Goal: Use online tool/utility: Utilize a website feature to perform a specific function

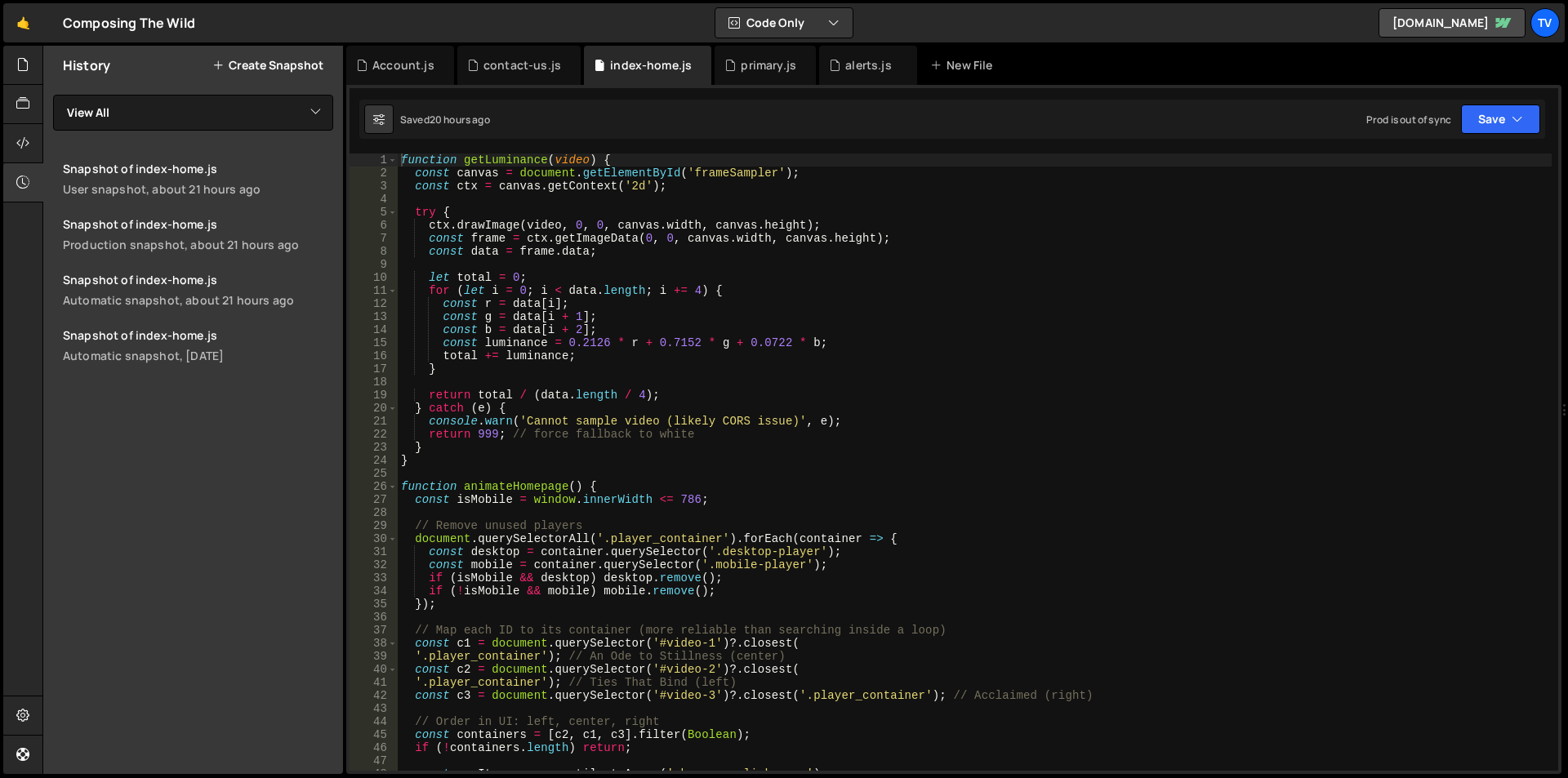
type textarea "console.warn('Cannot sample video (likely CORS issue)', e);"
click at [1051, 422] on div "function getLuminance ( video ) { const canvas = document . getElementById ( 'f…" at bounding box center [975, 475] width 1154 height 644
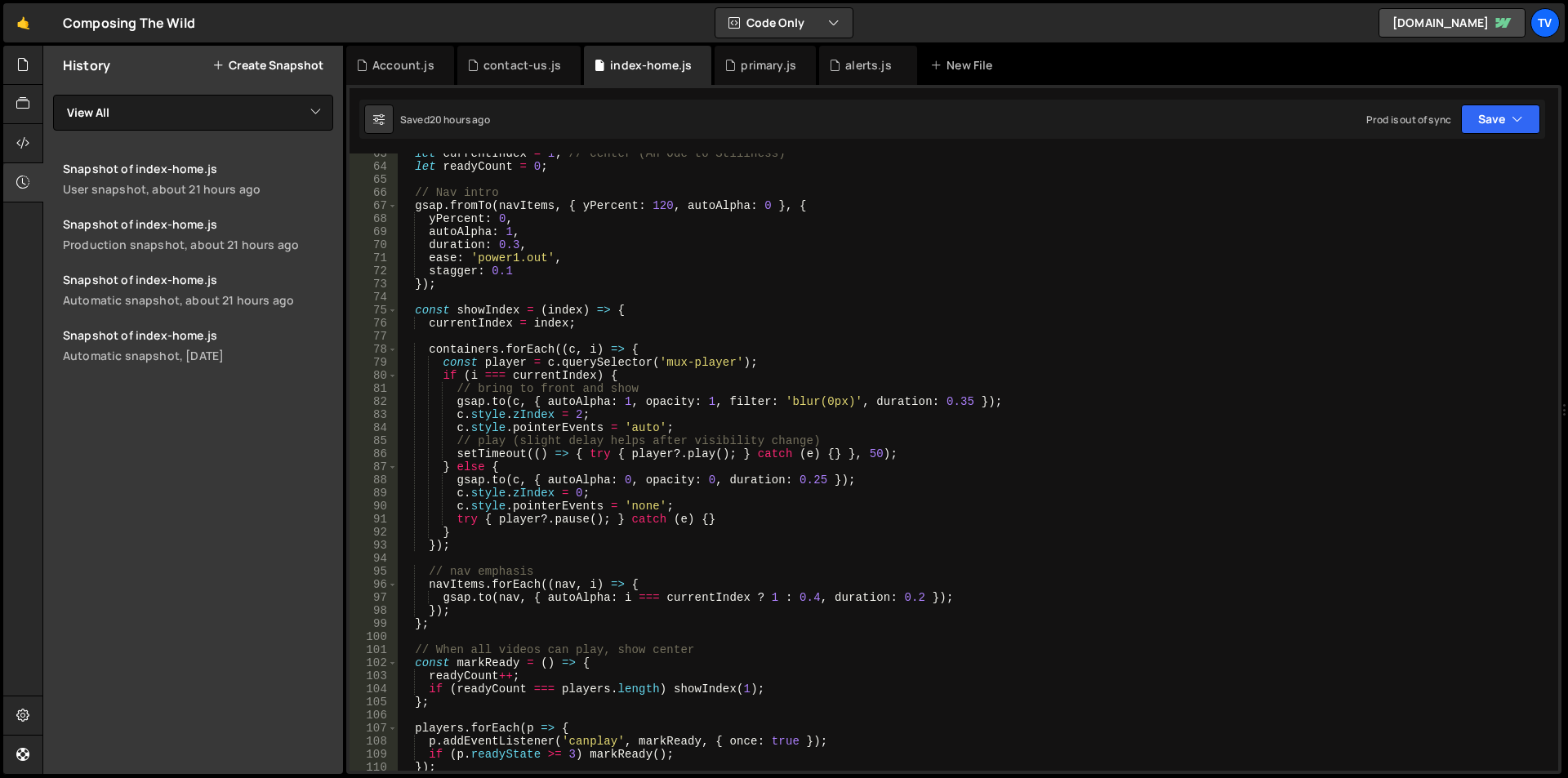
scroll to position [1253, 0]
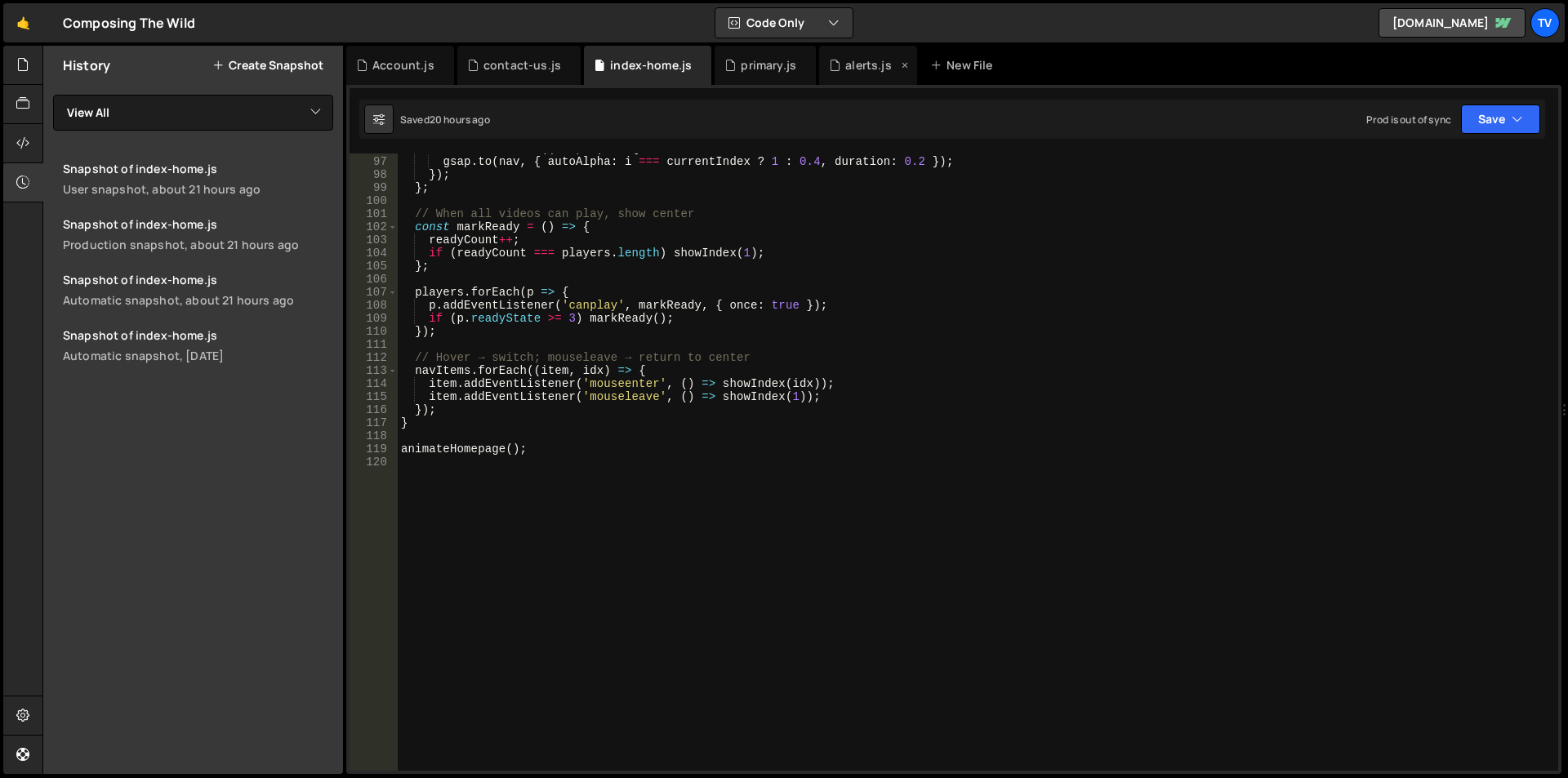
click at [862, 74] on div "alerts.js" at bounding box center [868, 65] width 98 height 39
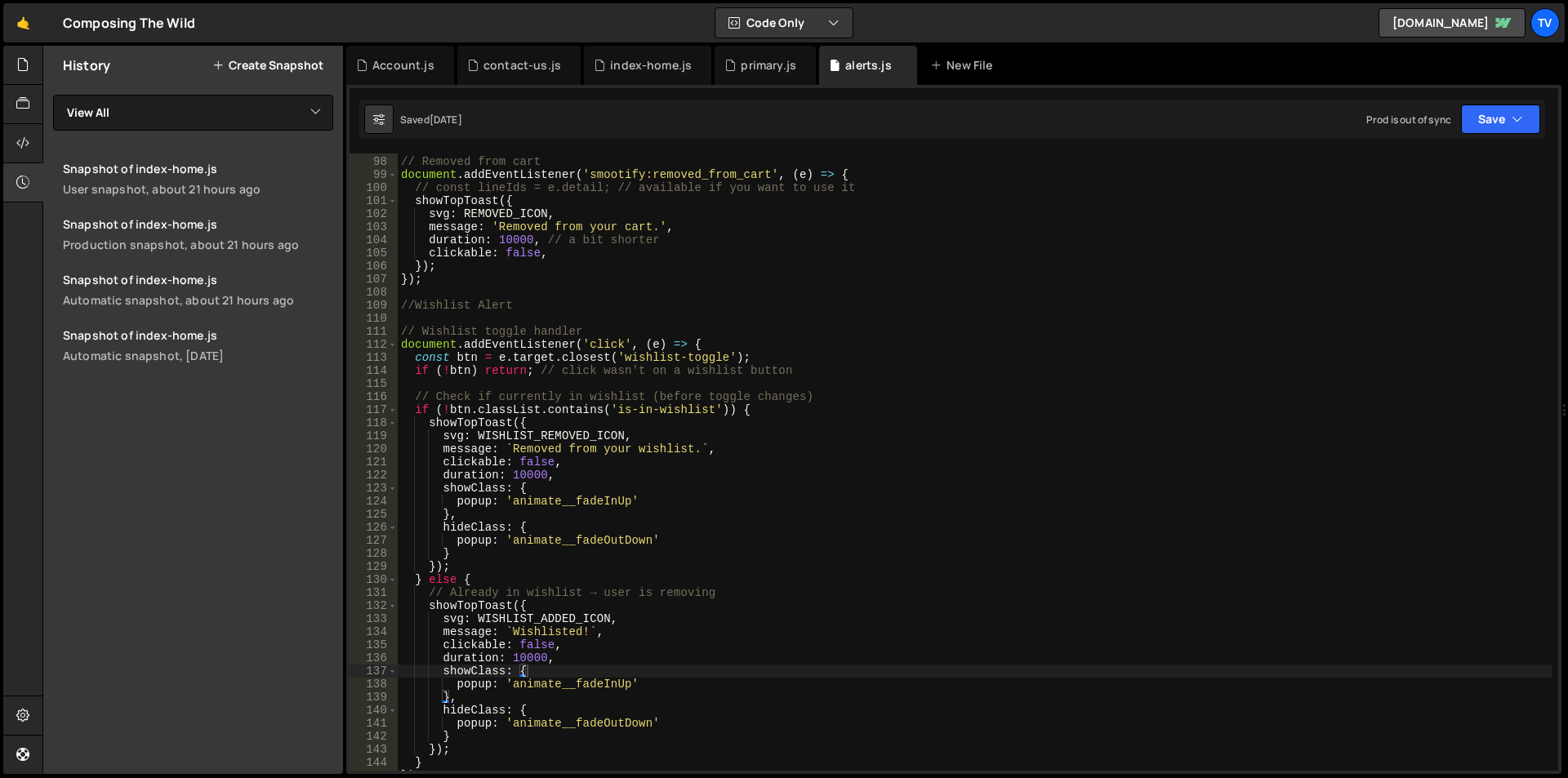
scroll to position [1331, 0]
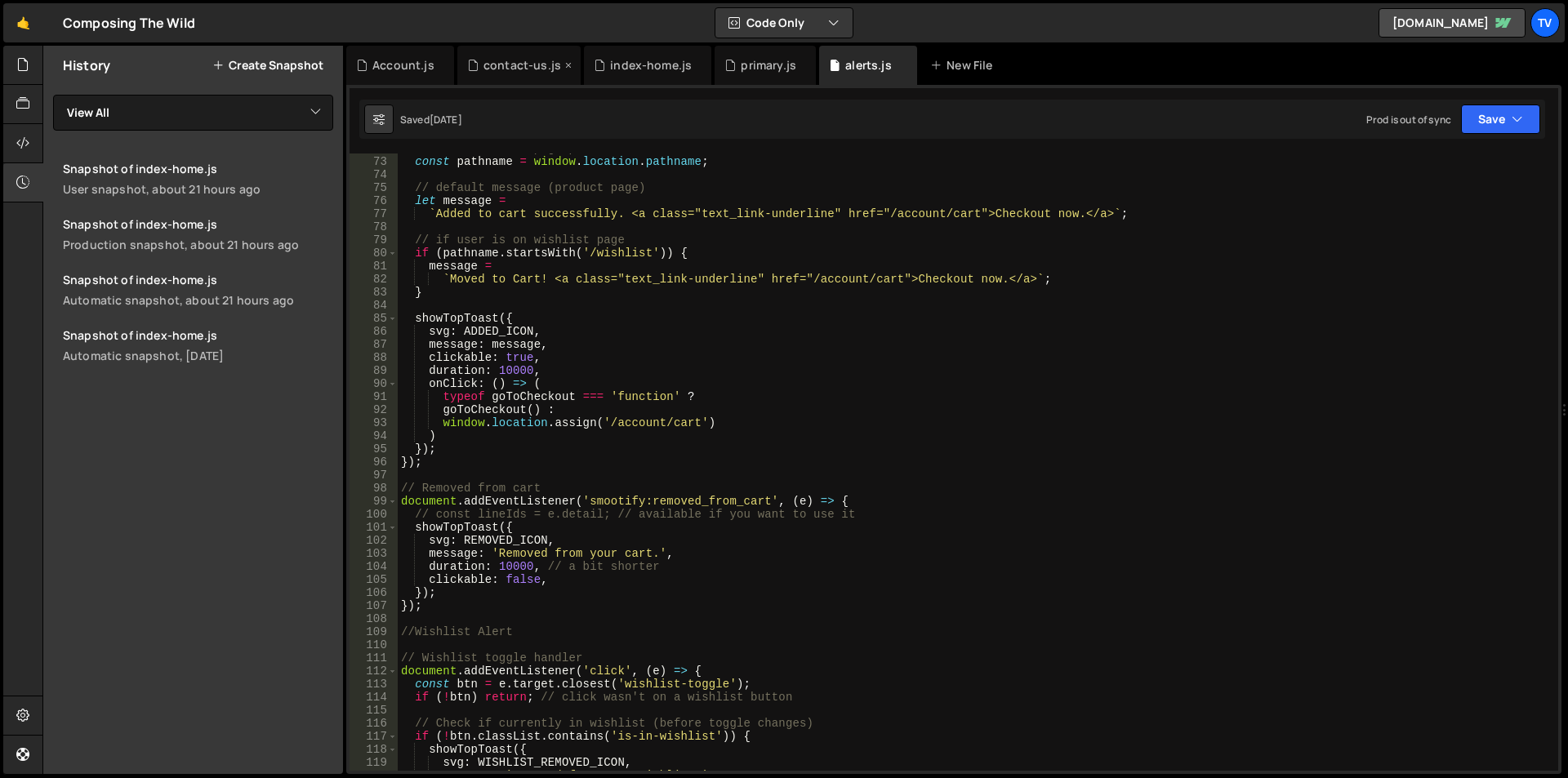
click at [494, 70] on div "contact-us.js" at bounding box center [523, 65] width 78 height 16
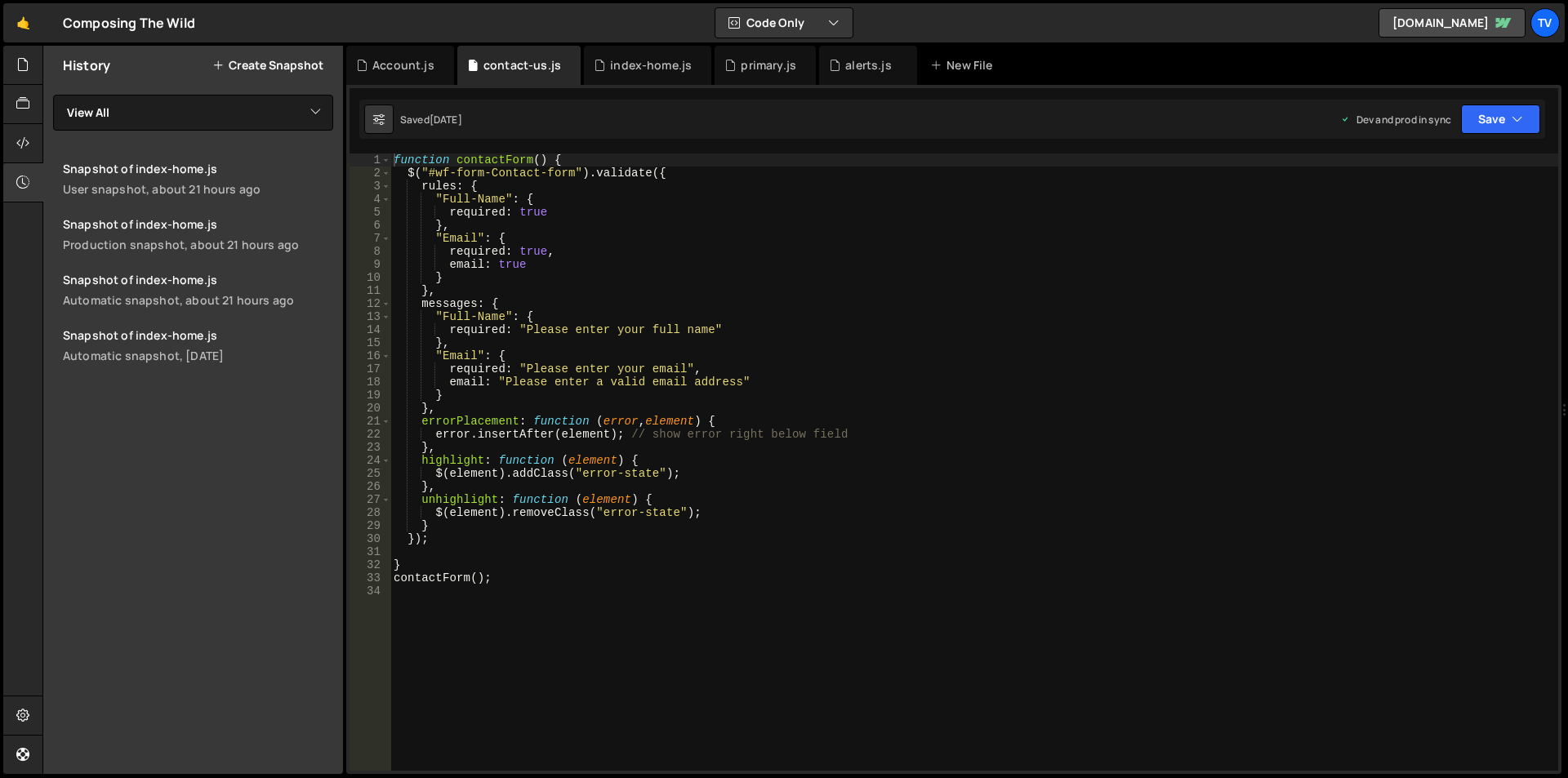
scroll to position [6858, 0]
type textarea "required: true"
click at [581, 208] on div "function contactForm ( ) { $ ( "#wf-form-Contact-form" ) . validate ({ rules : …" at bounding box center [974, 475] width 1168 height 644
click at [390, 59] on div "Account.js" at bounding box center [404, 65] width 62 height 16
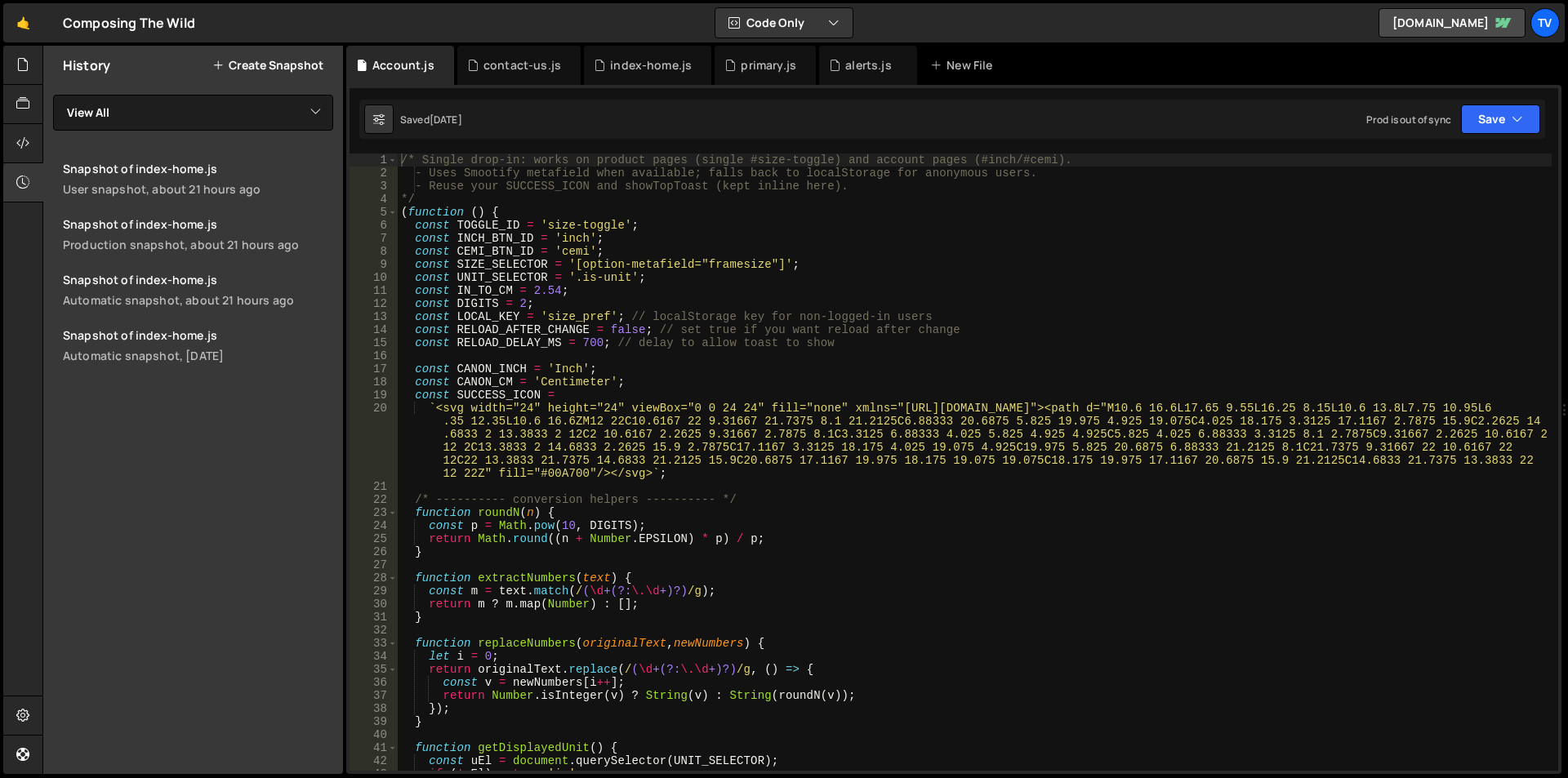
click at [588, 409] on div "/* Single drop-in: works on product pages (single #size-toggle) and account pag…" at bounding box center [975, 475] width 1154 height 644
click at [575, 221] on div "/* Single drop-in: works on product pages (single #size-toggle) and account pag…" at bounding box center [975, 475] width 1154 height 644
click at [662, 252] on div "/* Single drop-in: works on product pages (single #size-toggle) and account pag…" at bounding box center [975, 475] width 1154 height 644
type textarea "const CEMI_BTN_ID = 'cemi';"
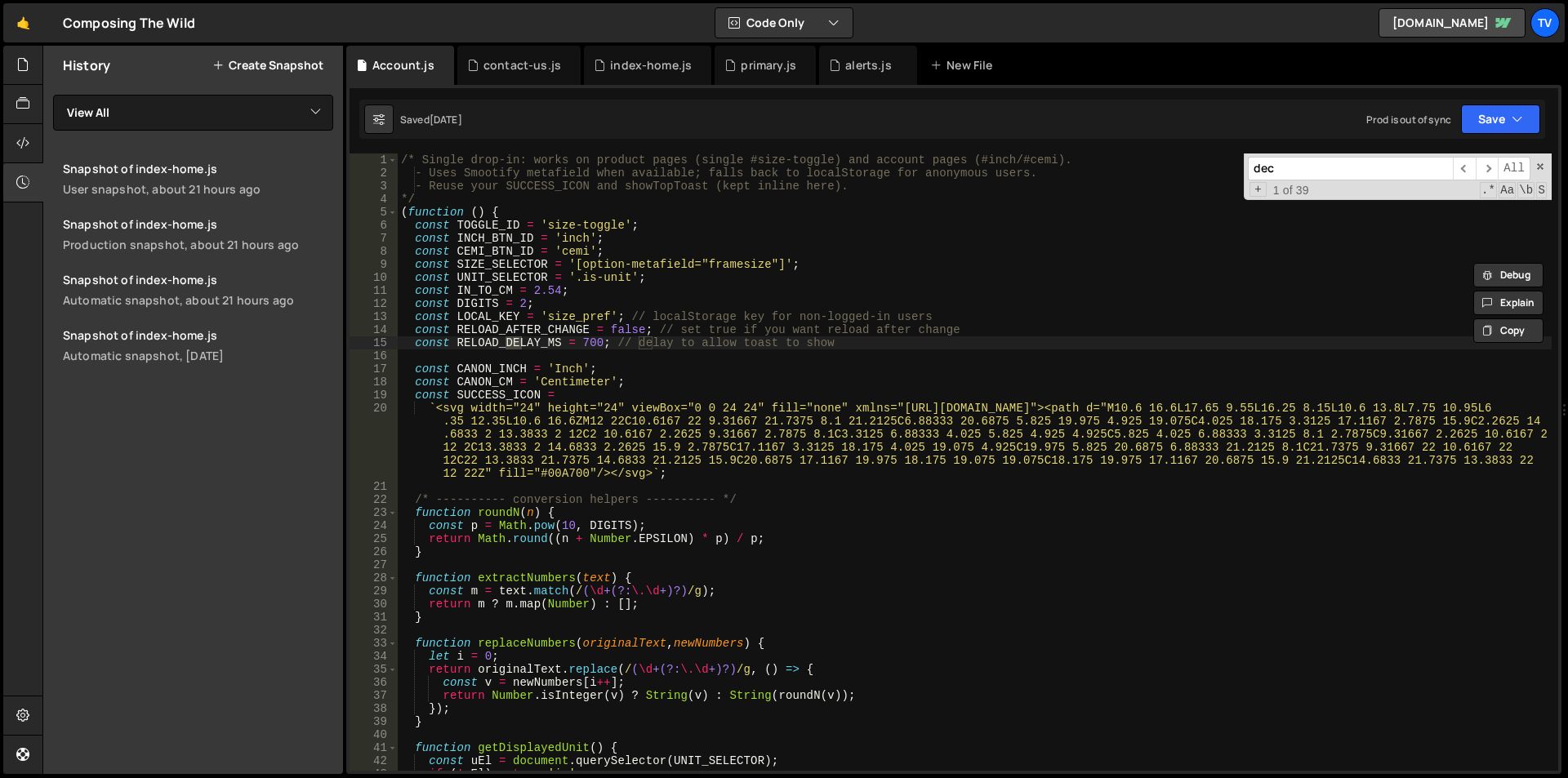
scroll to position [1834, 0]
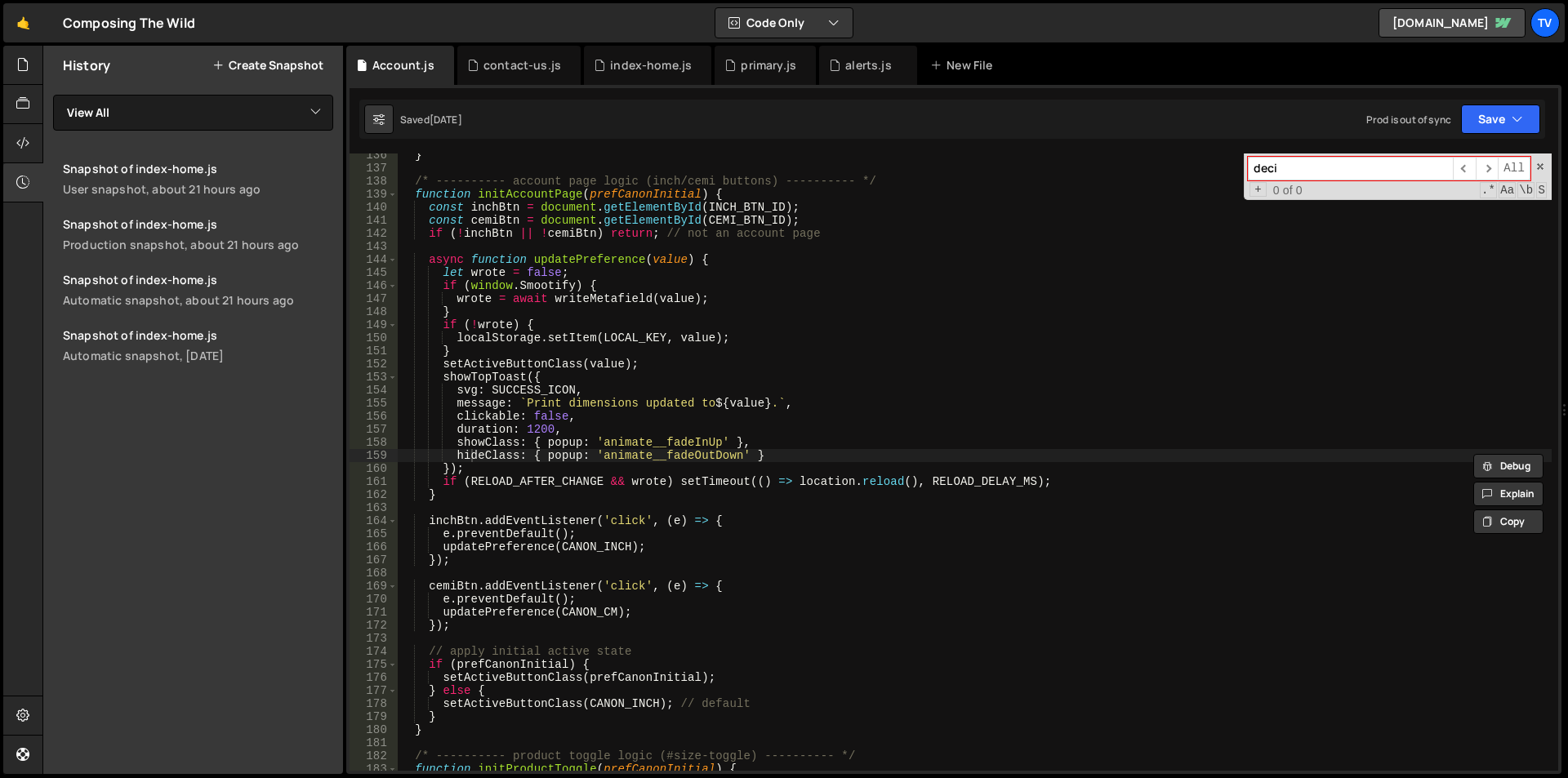
type input "dec"
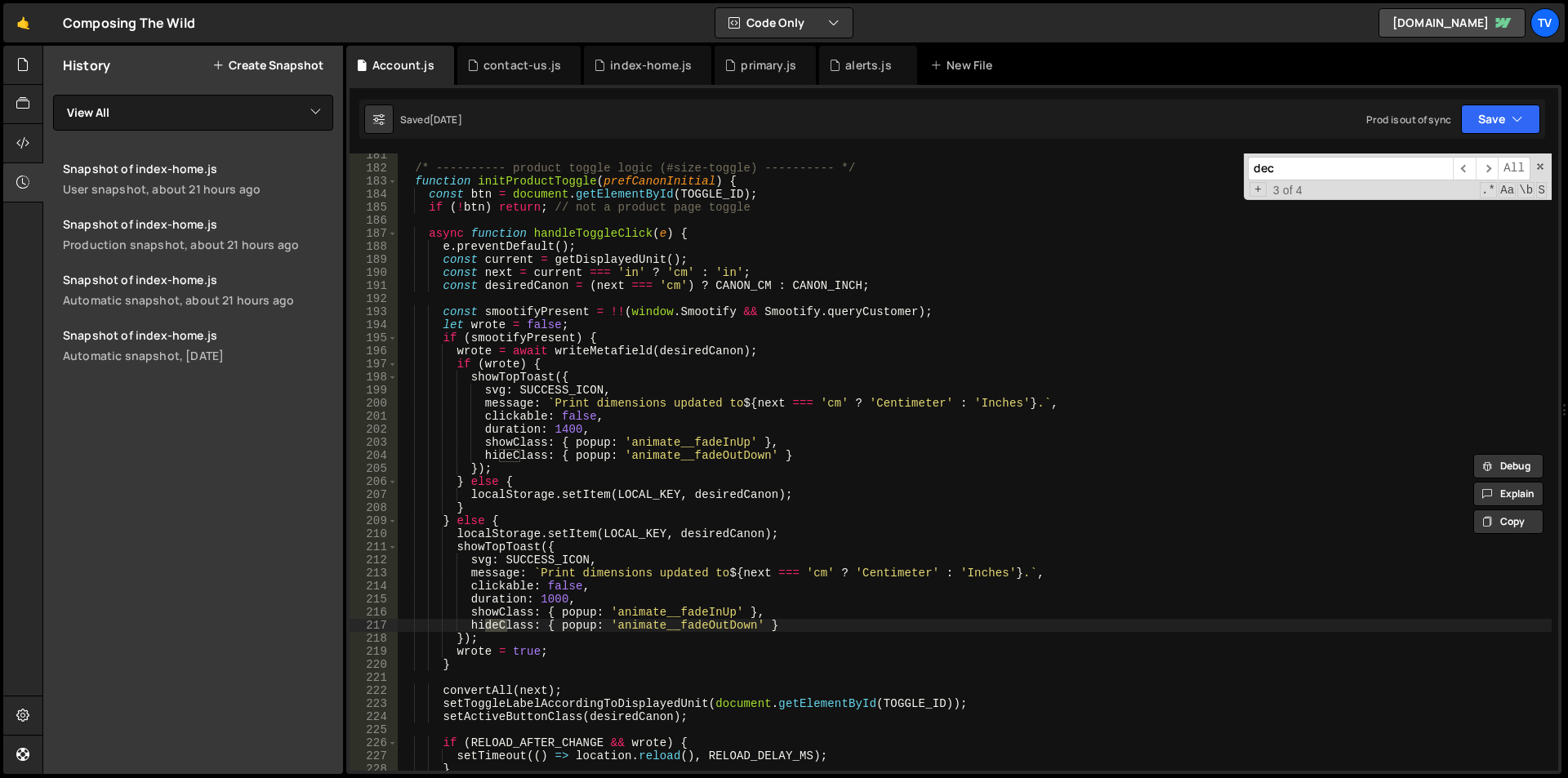
scroll to position [3690, 0]
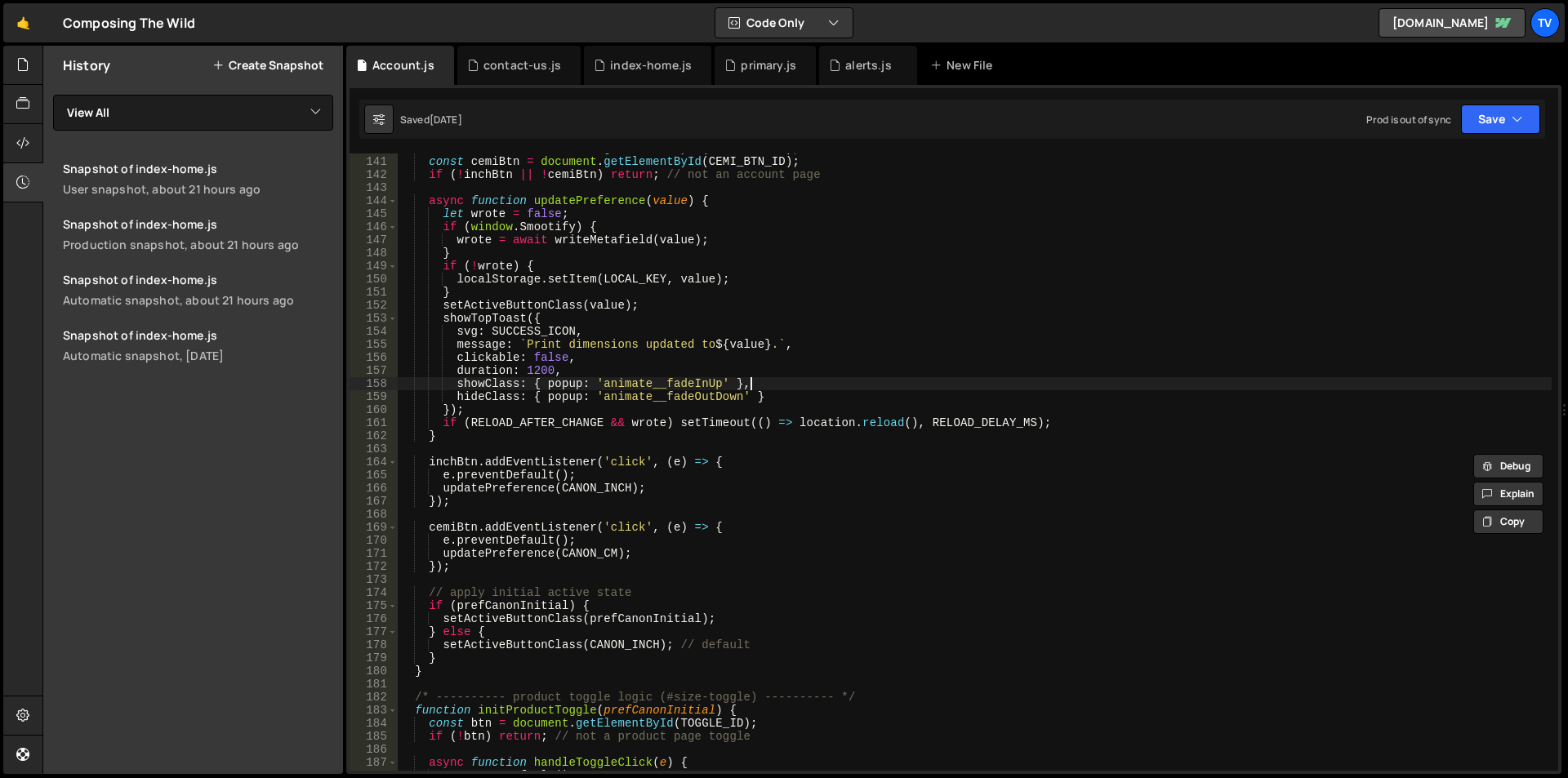
click at [858, 381] on div "const inchBtn = document . getElementById ( INCH_BTN_ID ) ; const cemiBtn = doc…" at bounding box center [975, 463] width 1154 height 644
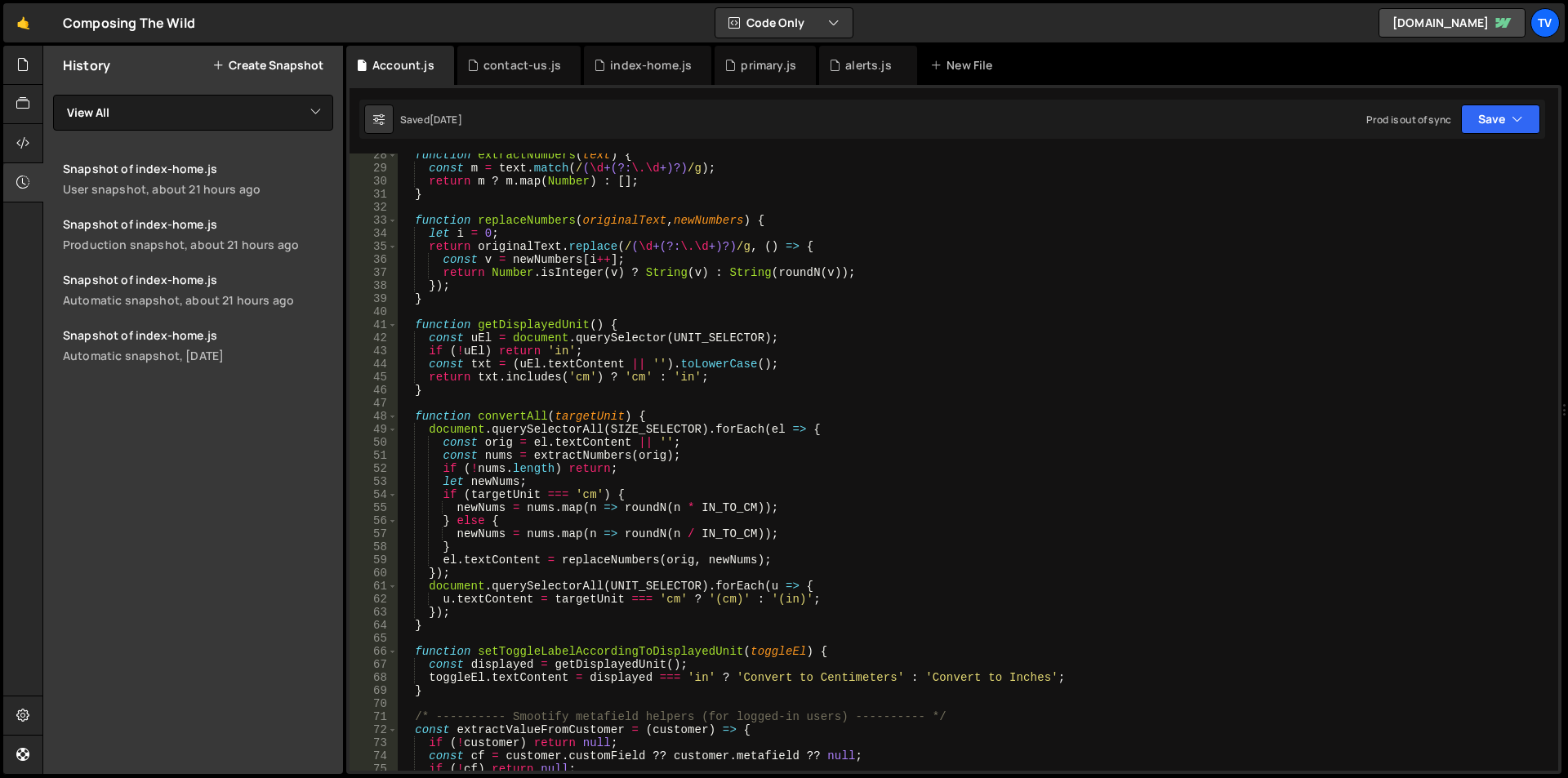
scroll to position [0, 0]
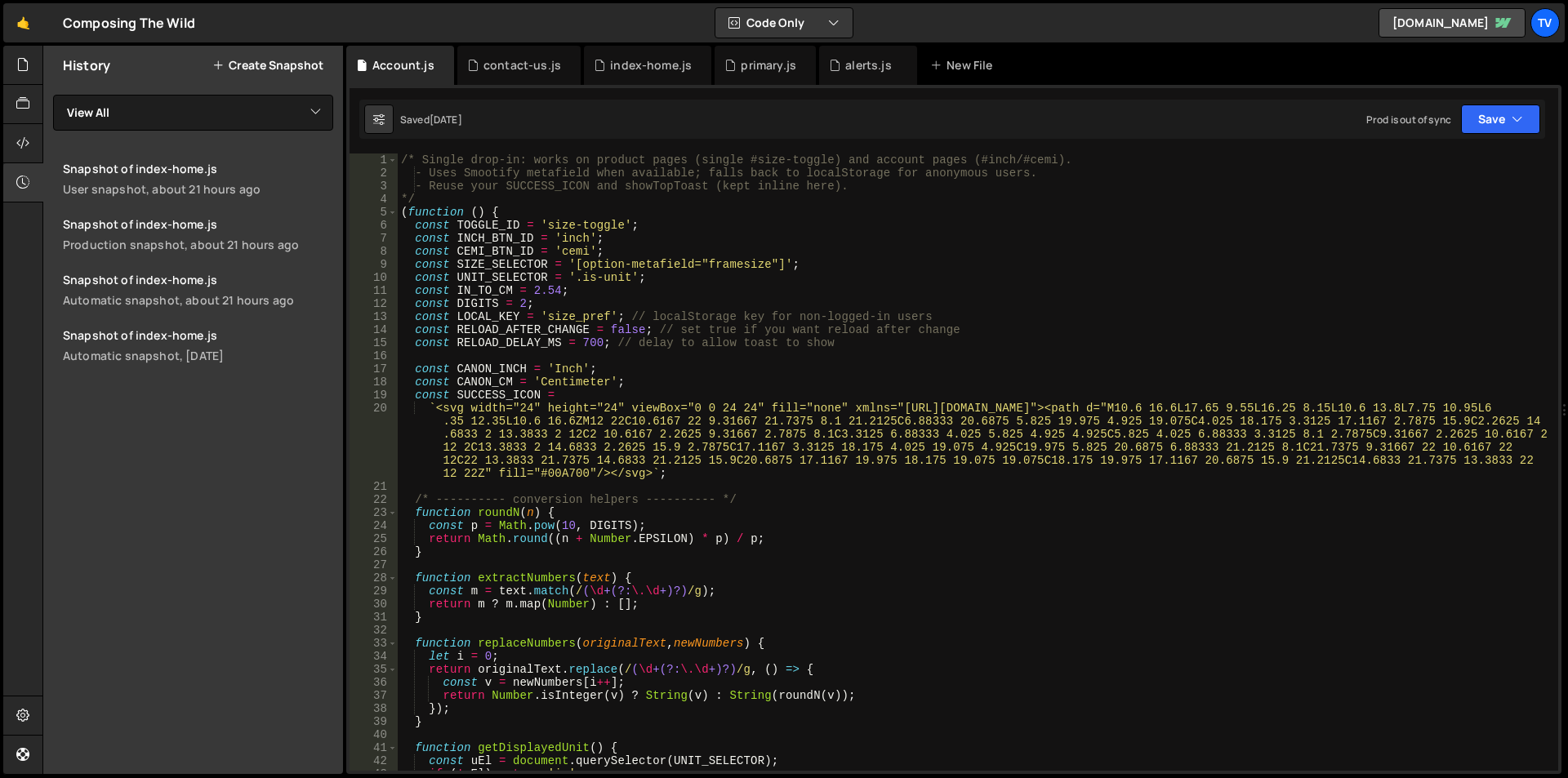
click at [717, 325] on div "/* Single drop-in: works on product pages (single #size-toggle) and account pag…" at bounding box center [975, 475] width 1154 height 644
click at [720, 343] on div "/* Single drop-in: works on product pages (single #size-toggle) and account pag…" at bounding box center [975, 475] width 1154 height 644
click at [792, 256] on div "/* Single drop-in: works on product pages (single #size-toggle) and account pag…" at bounding box center [975, 475] width 1154 height 644
click at [784, 496] on div "/* Single drop-in: works on product pages (single #size-toggle) and account pag…" at bounding box center [975, 475] width 1154 height 644
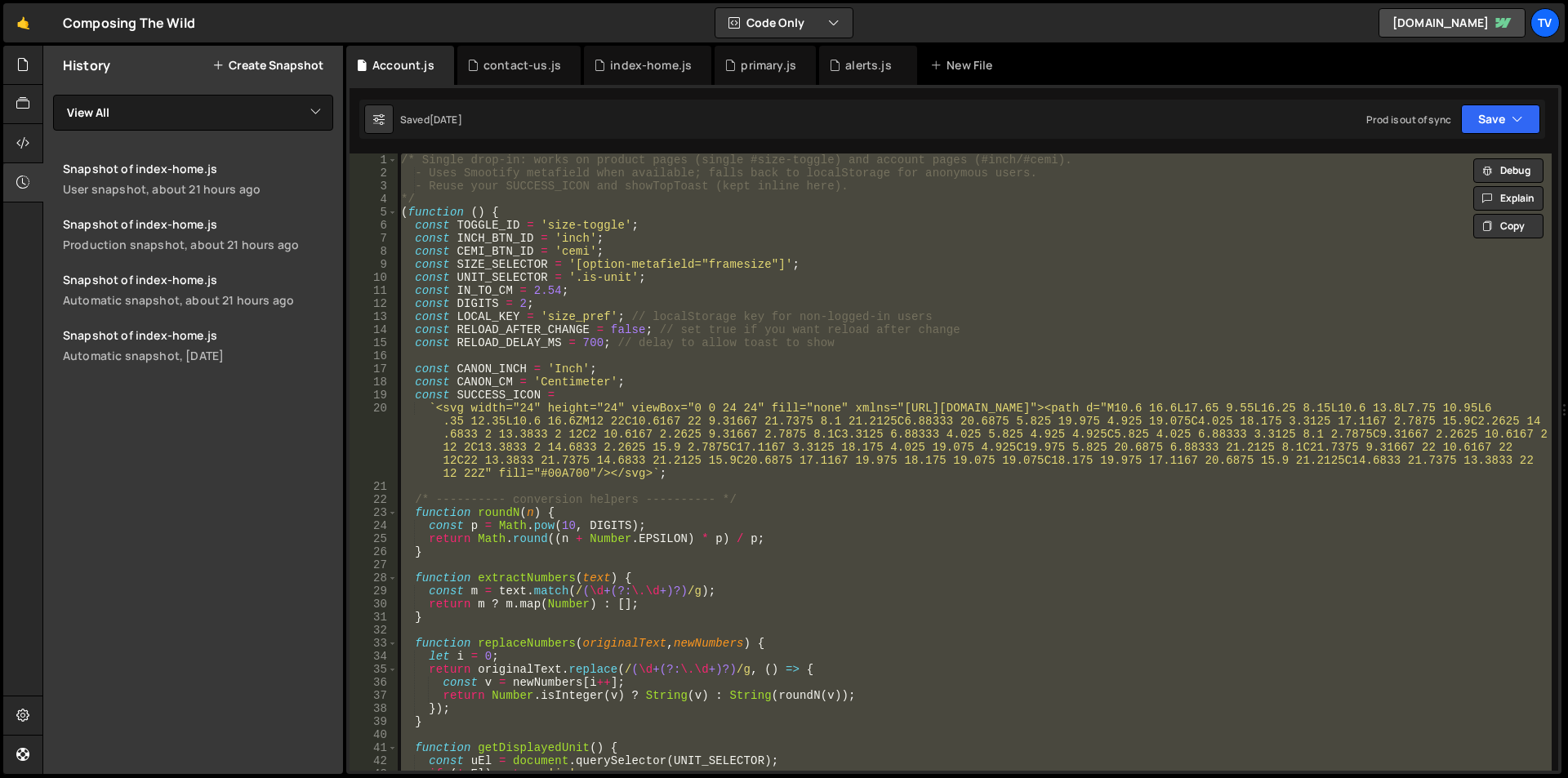
click at [746, 375] on div "/* Single drop-in: works on product pages (single #size-toggle) and account pag…" at bounding box center [975, 462] width 1154 height 617
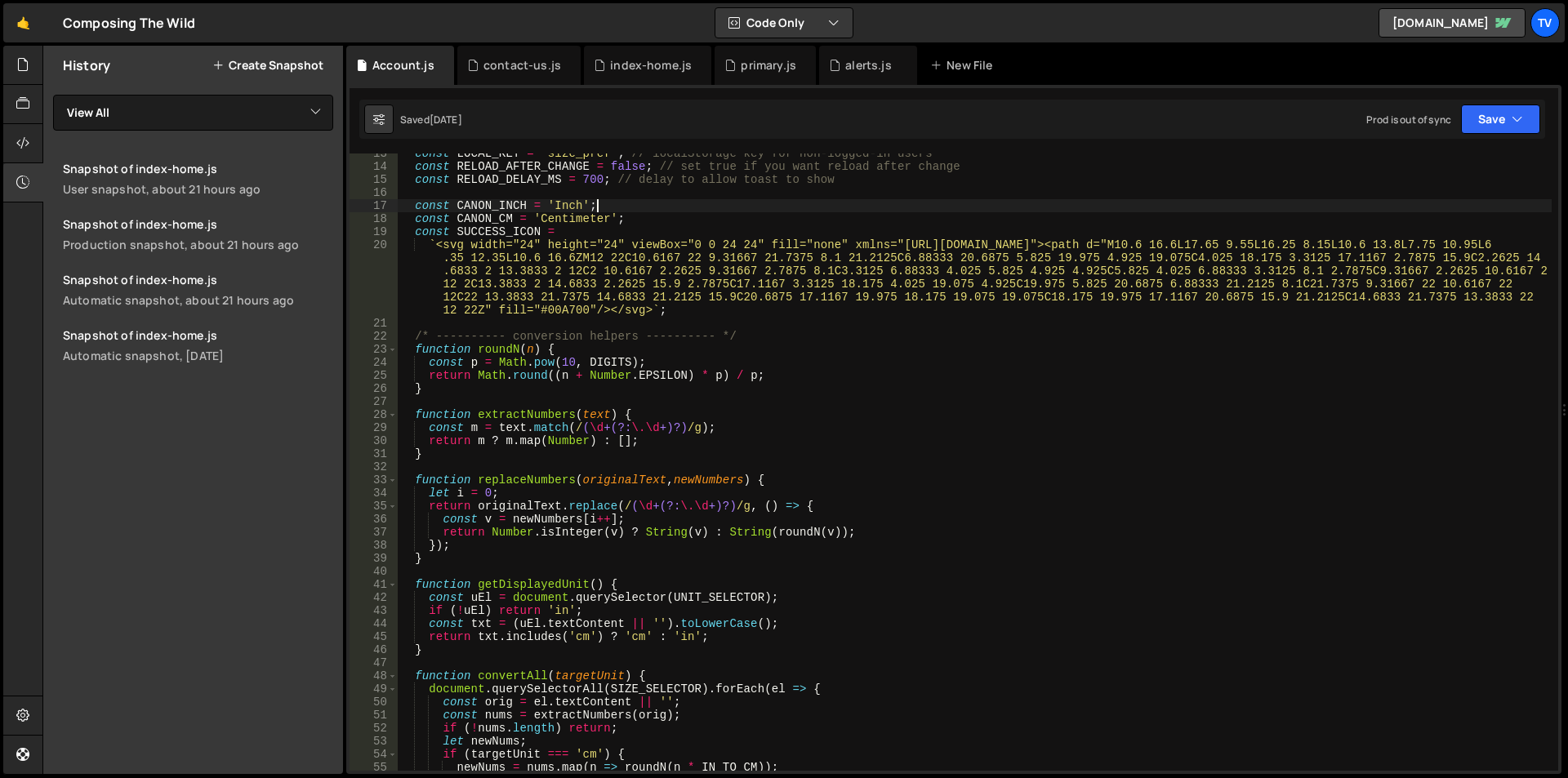
scroll to position [163, 0]
click at [809, 433] on div "const LOCAL_KEY = 'size_pref' ; // localStorage key for non-logged-in users con…" at bounding box center [975, 468] width 1154 height 644
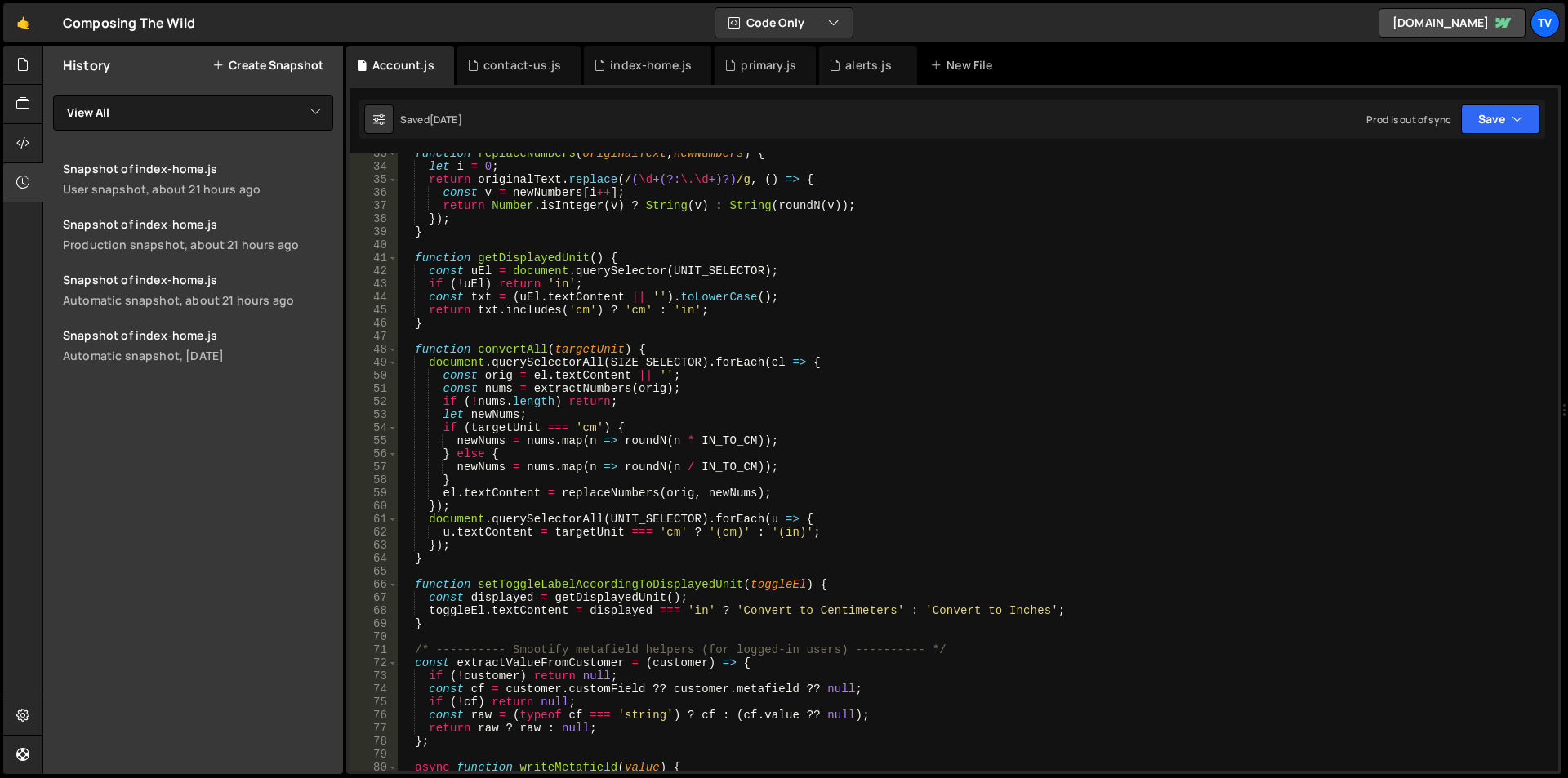
scroll to position [653, 0]
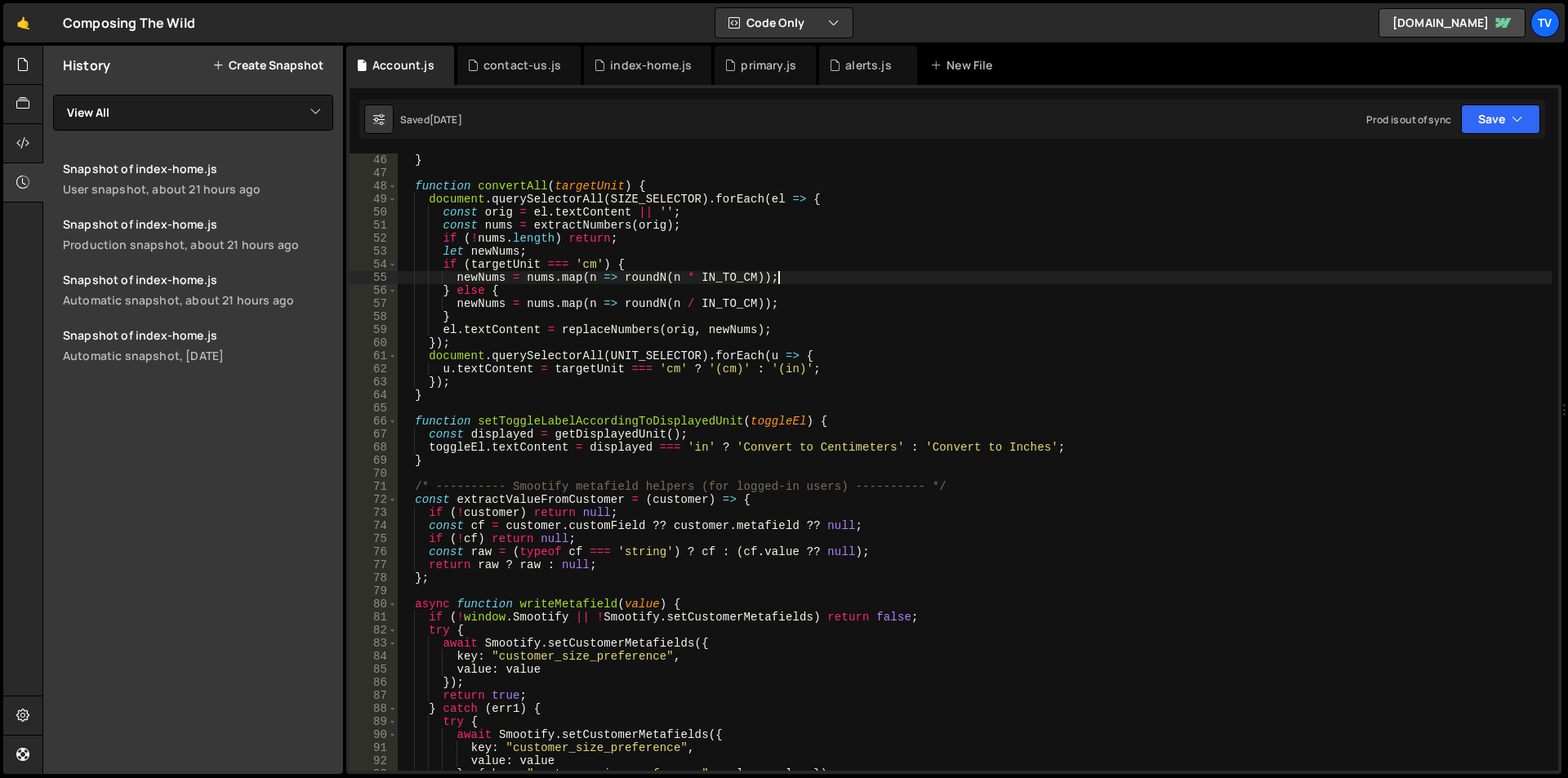
click at [785, 275] on div "return txt . includes ( 'cm' ) ? 'cm' : 'in' ; } function convertAll ( targetUn…" at bounding box center [975, 462] width 1154 height 644
type textarea "newNums = [DOMAIN_NAME](n => roundN(n * IN_TO_CM));"
drag, startPoint x: 458, startPoint y: 279, endPoint x: 783, endPoint y: 282, distance: 325.0
click at [783, 282] on div "return txt . includes ( 'cm' ) ? 'cm' : 'in' ; } function convertAll ( targetUn…" at bounding box center [975, 462] width 1154 height 644
paste textarea
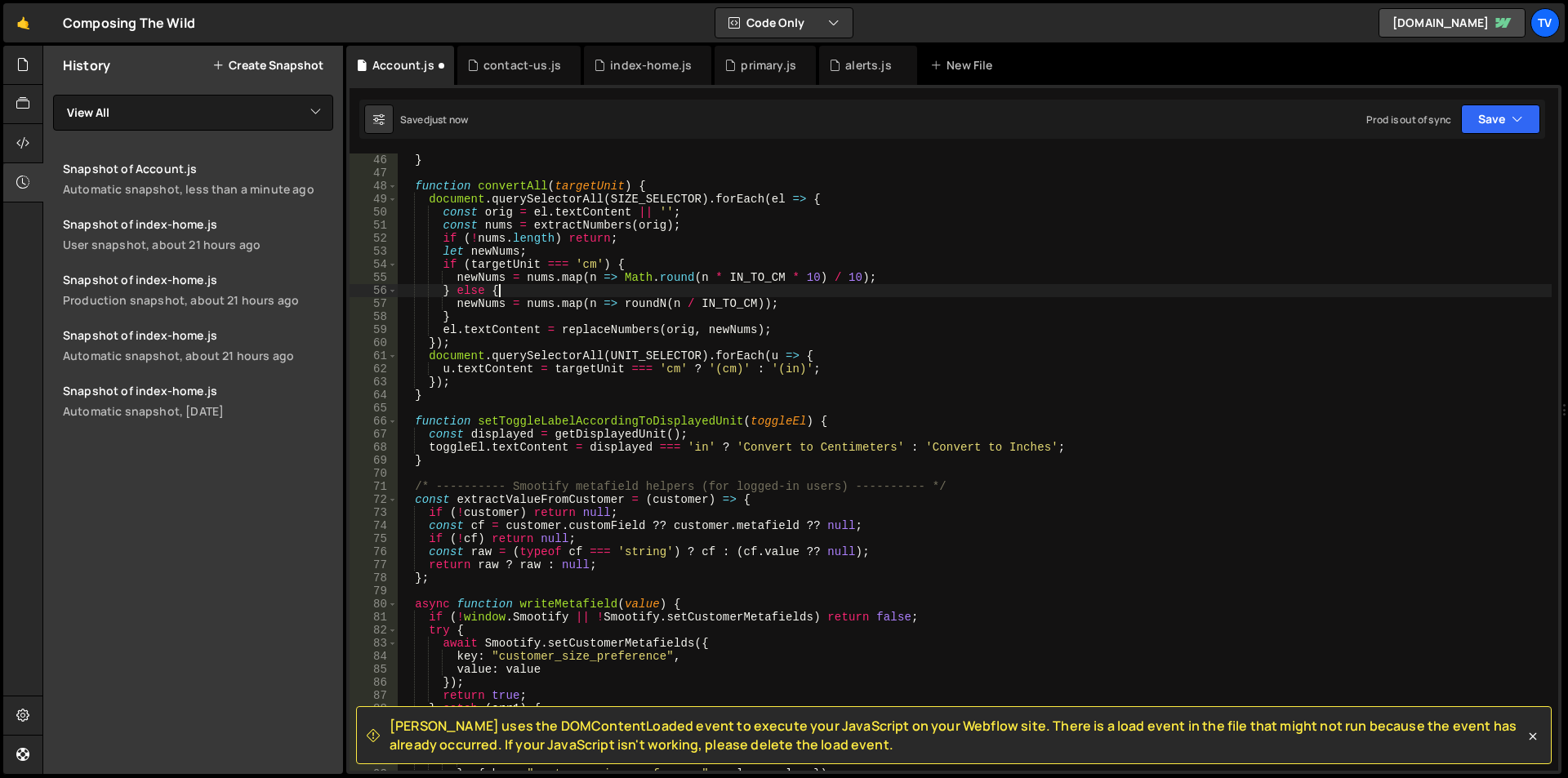
click at [714, 293] on div "return txt . includes ( 'cm' ) ? 'cm' : 'in' ; } function convertAll ( targetUn…" at bounding box center [975, 462] width 1154 height 644
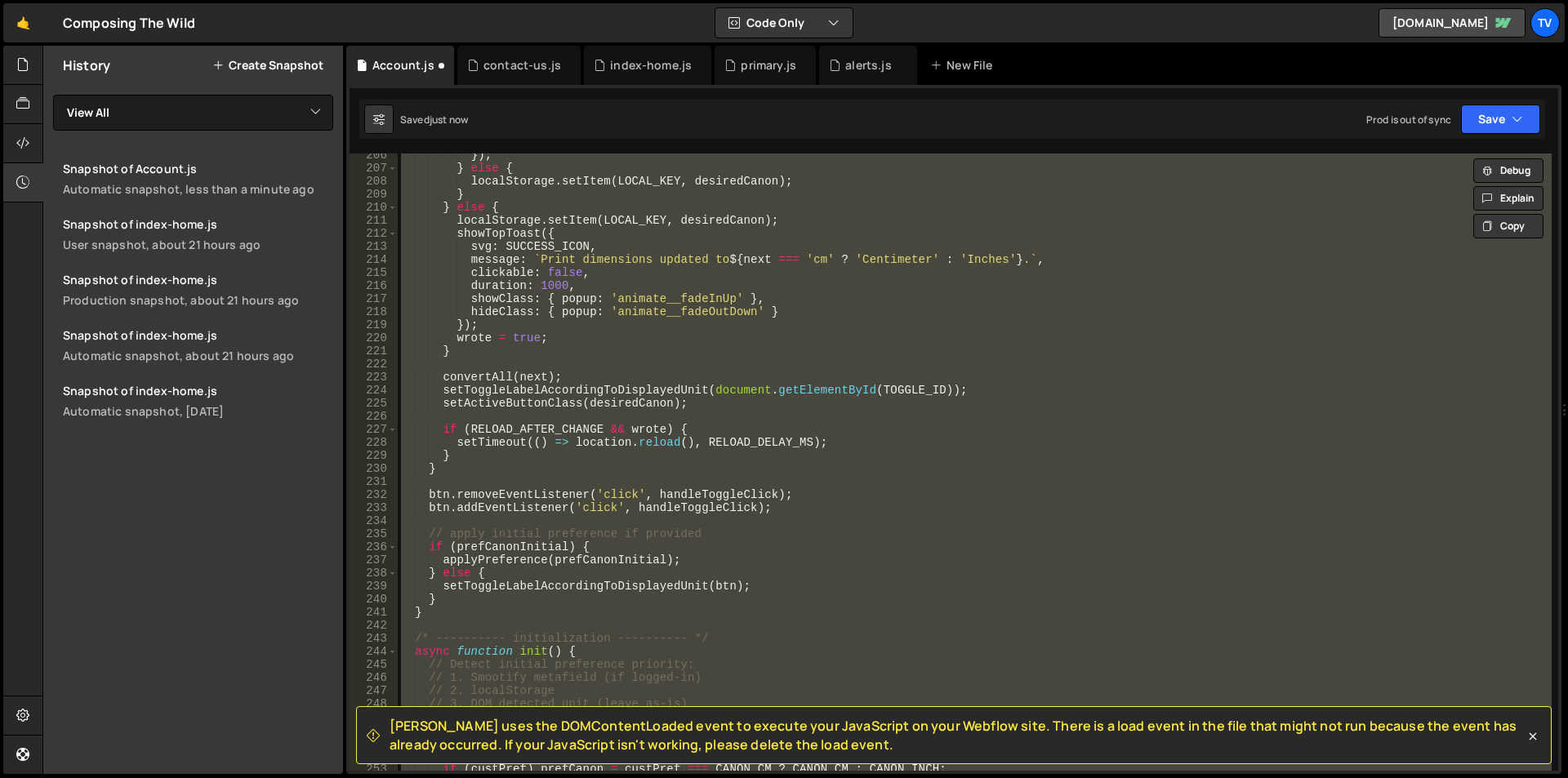
click at [709, 403] on div "}) ; } else { localStorage . setItem ( LOCAL_KEY , desiredCanon ) ; } } else { …" at bounding box center [975, 462] width 1154 height 617
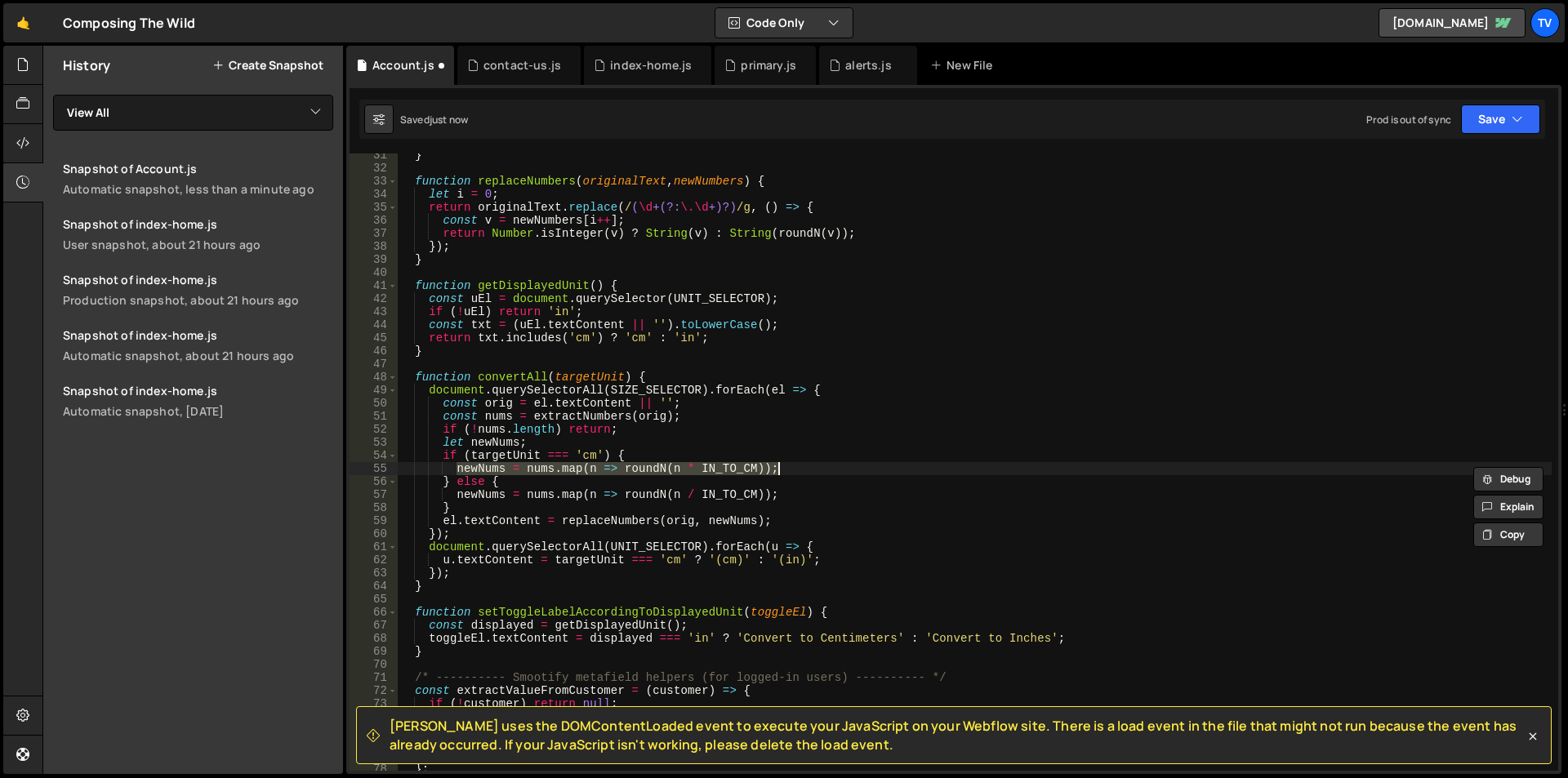
scroll to position [462, 0]
click at [738, 442] on div "} function replaceNumbers ( originalText , newNumbers ) { let i = 0 ; return or…" at bounding box center [975, 470] width 1154 height 644
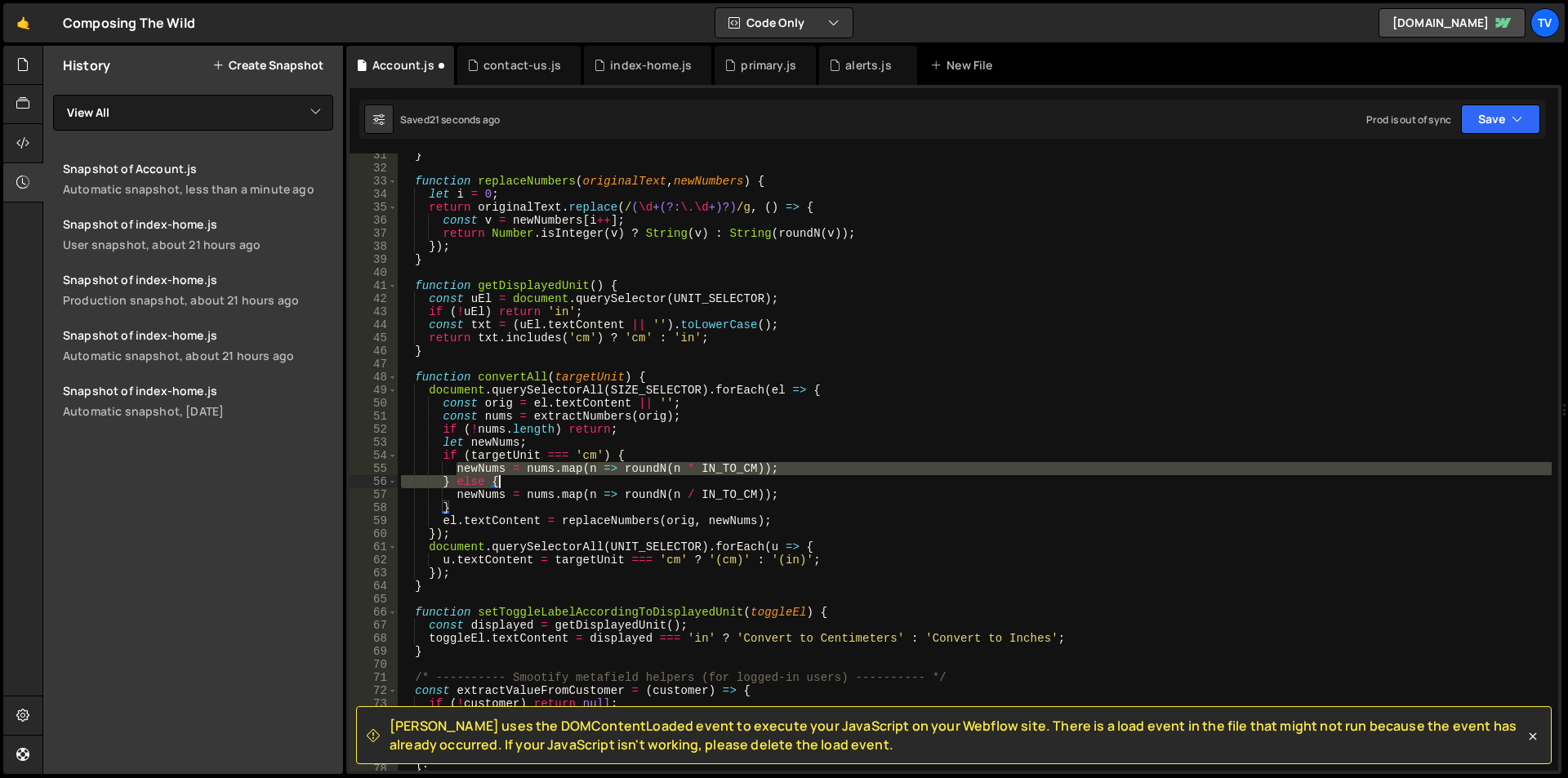
drag, startPoint x: 458, startPoint y: 468, endPoint x: 666, endPoint y: 480, distance: 208.3
click at [666, 480] on div "} function replaceNumbers ( originalText , newNumbers ) { let i = 0 ; return or…" at bounding box center [975, 470] width 1154 height 644
click at [799, 465] on div "} function replaceNumbers ( originalText , newNumbers ) { let i = 0 ; return or…" at bounding box center [975, 462] width 1154 height 617
type textarea "newNums = [DOMAIN_NAME](n => roundN(n * IN_TO_CM));"
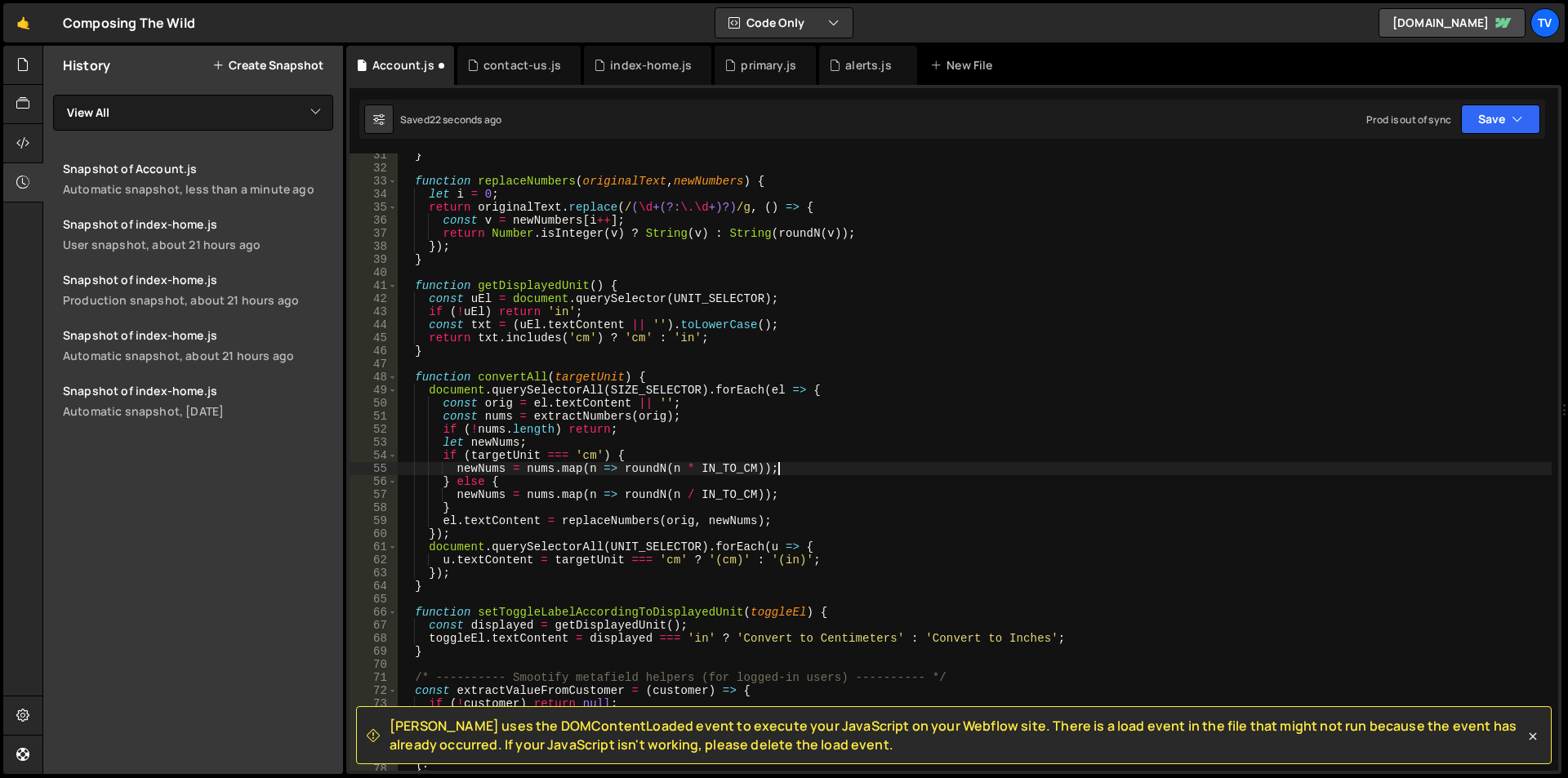
scroll to position [0, 3]
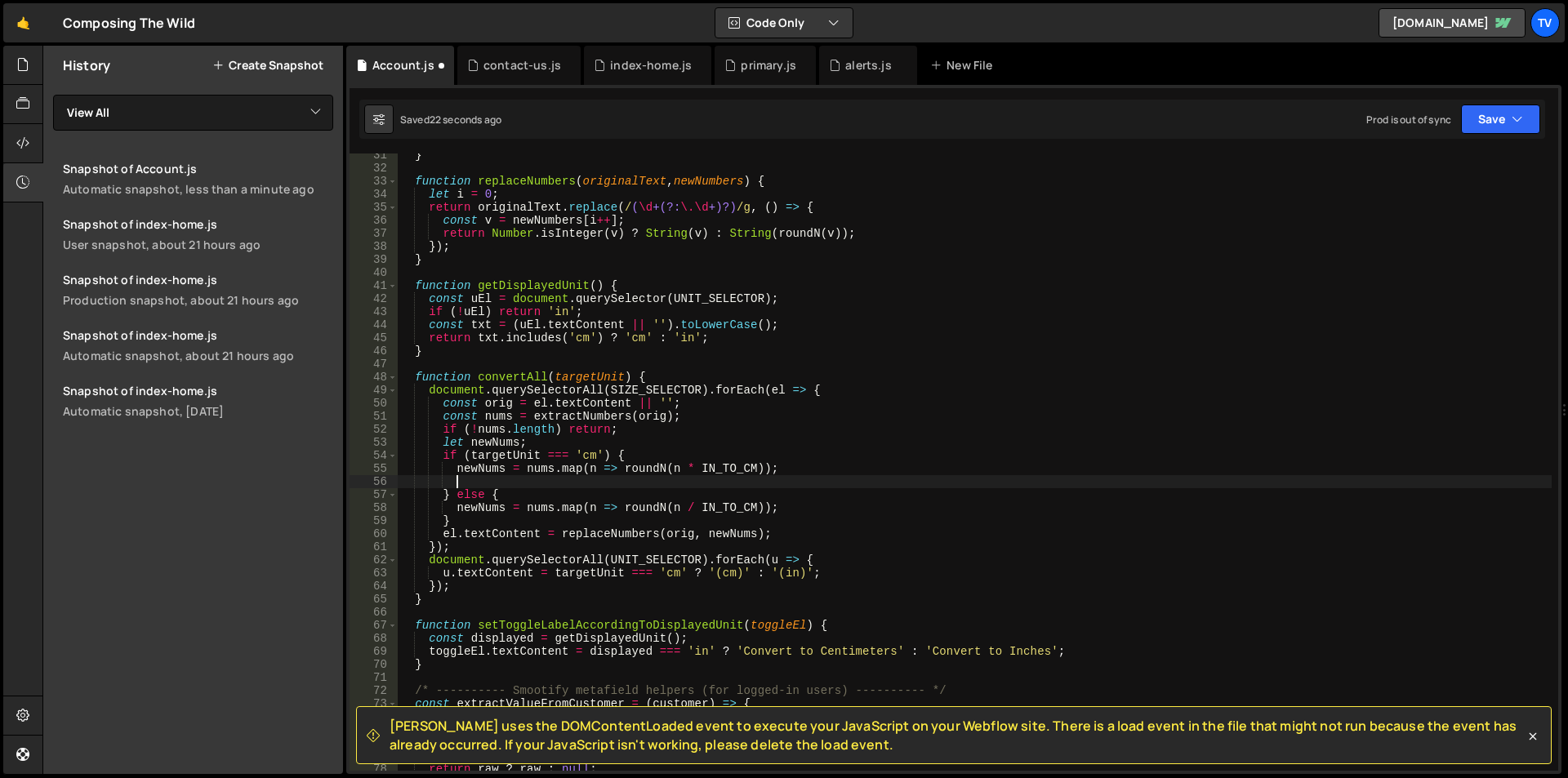
paste textarea
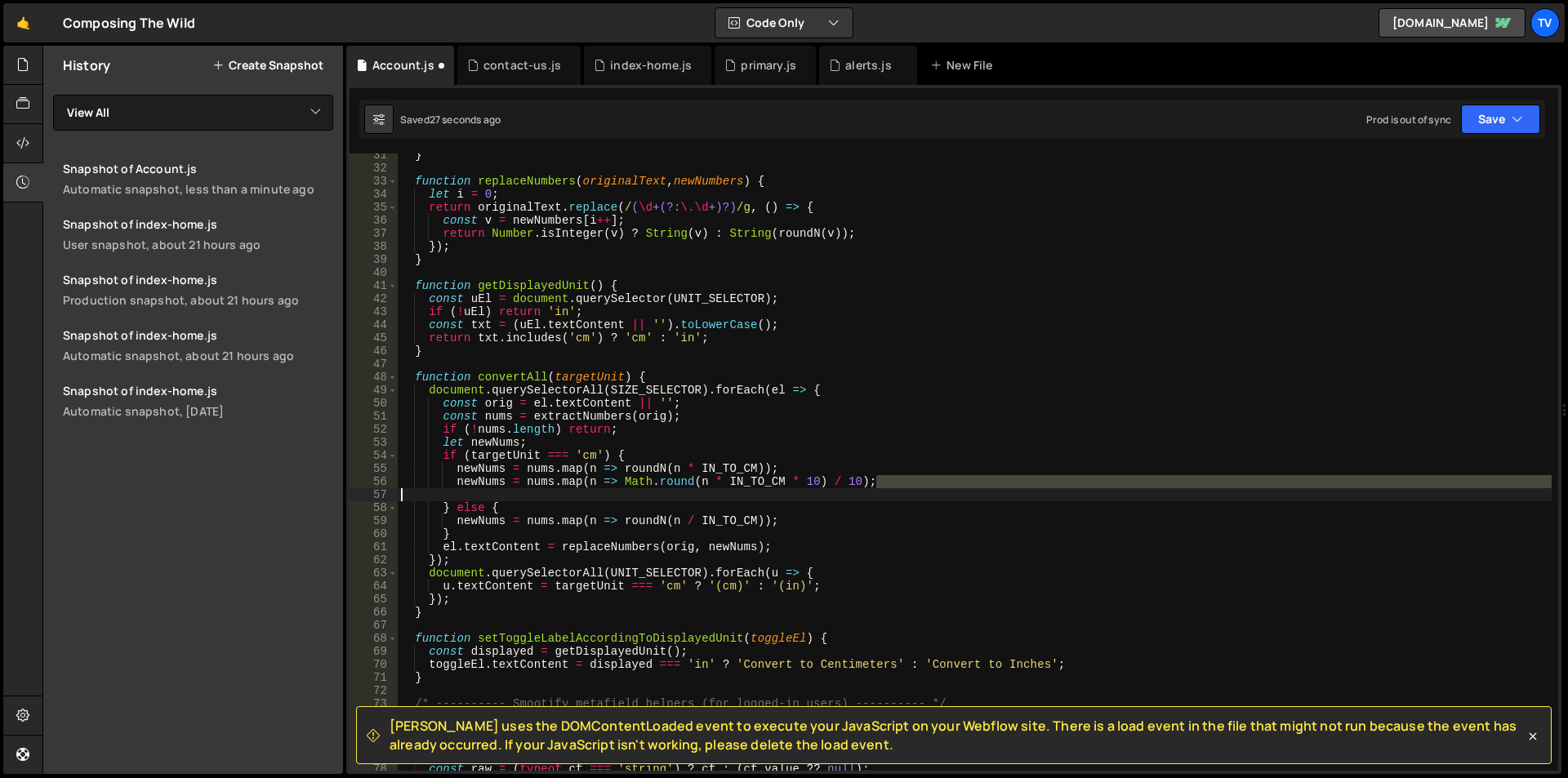
type textarea "newNums = [DOMAIN_NAME](n => Math.round(n * IN_TO_CM * 10) / 10);"
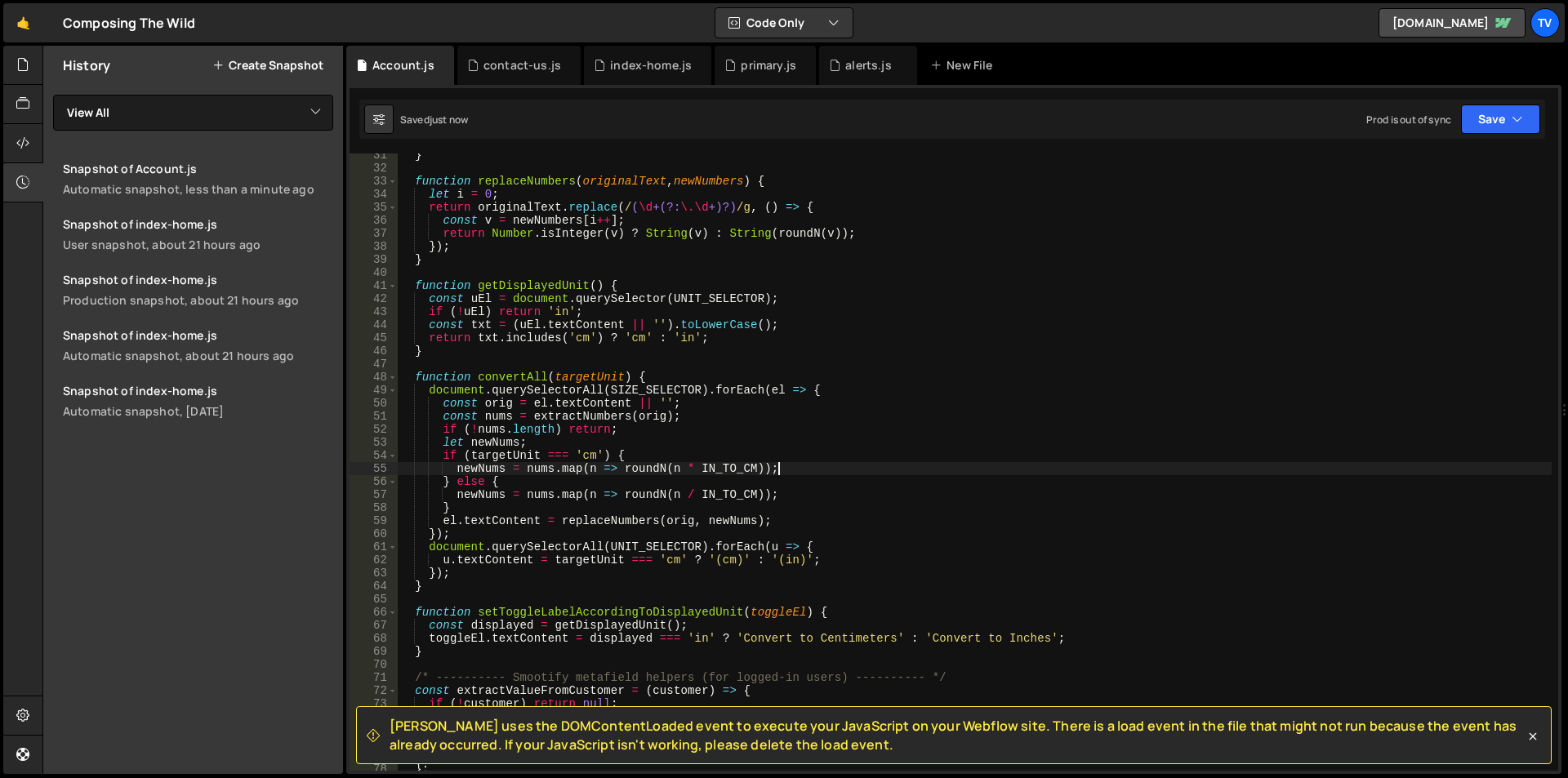
click at [651, 474] on div "} function replaceNumbers ( originalText , newNumbers ) { let i = 0 ; return or…" at bounding box center [975, 470] width 1154 height 644
click at [661, 378] on div "} function replaceNumbers ( originalText , newNumbers ) { let i = 0 ; return or…" at bounding box center [975, 470] width 1154 height 644
click at [650, 378] on div "} function replaceNumbers ( originalText , newNumbers ) { let i = 0 ; return or…" at bounding box center [975, 470] width 1154 height 644
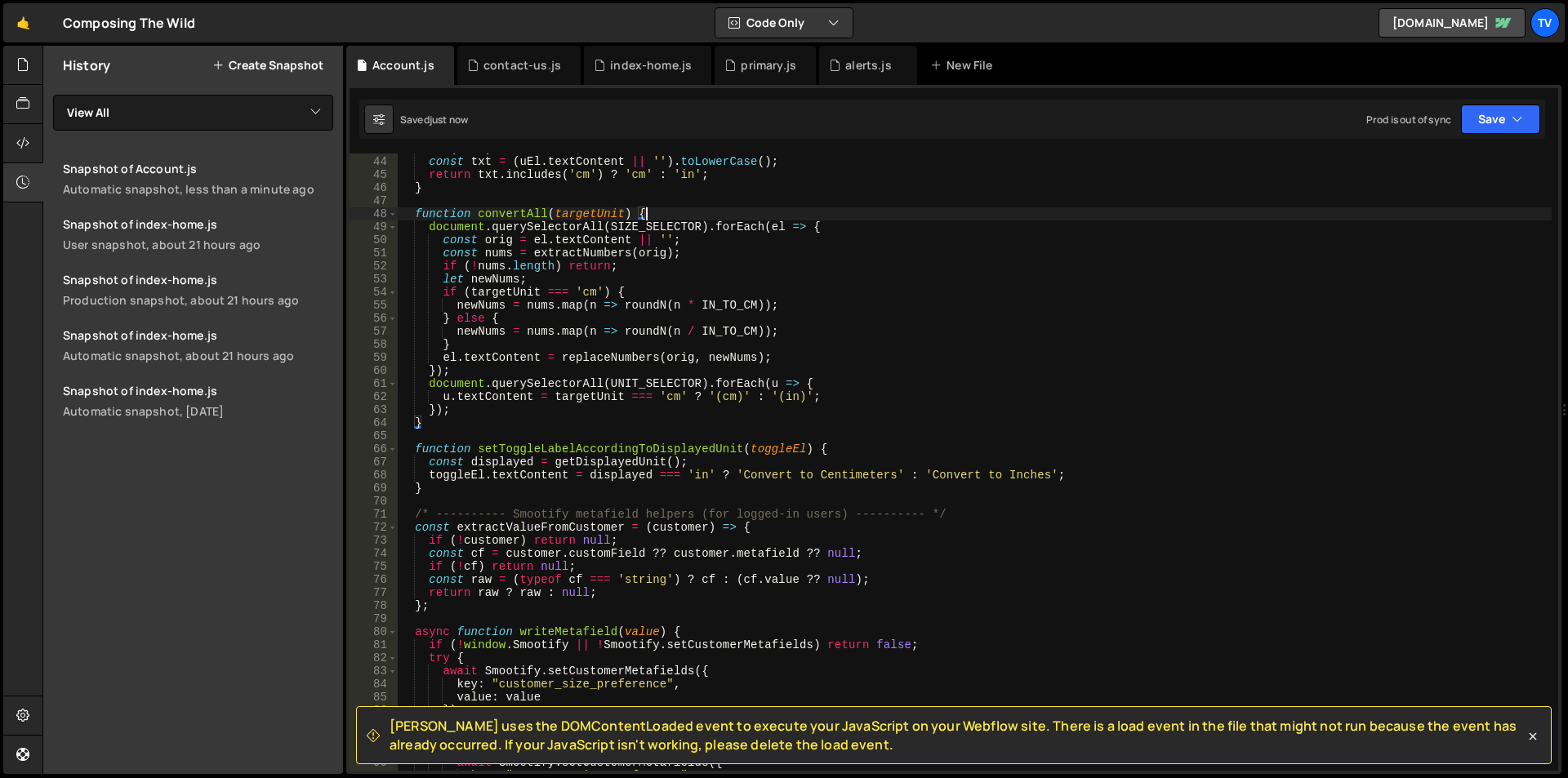
scroll to position [625, 0]
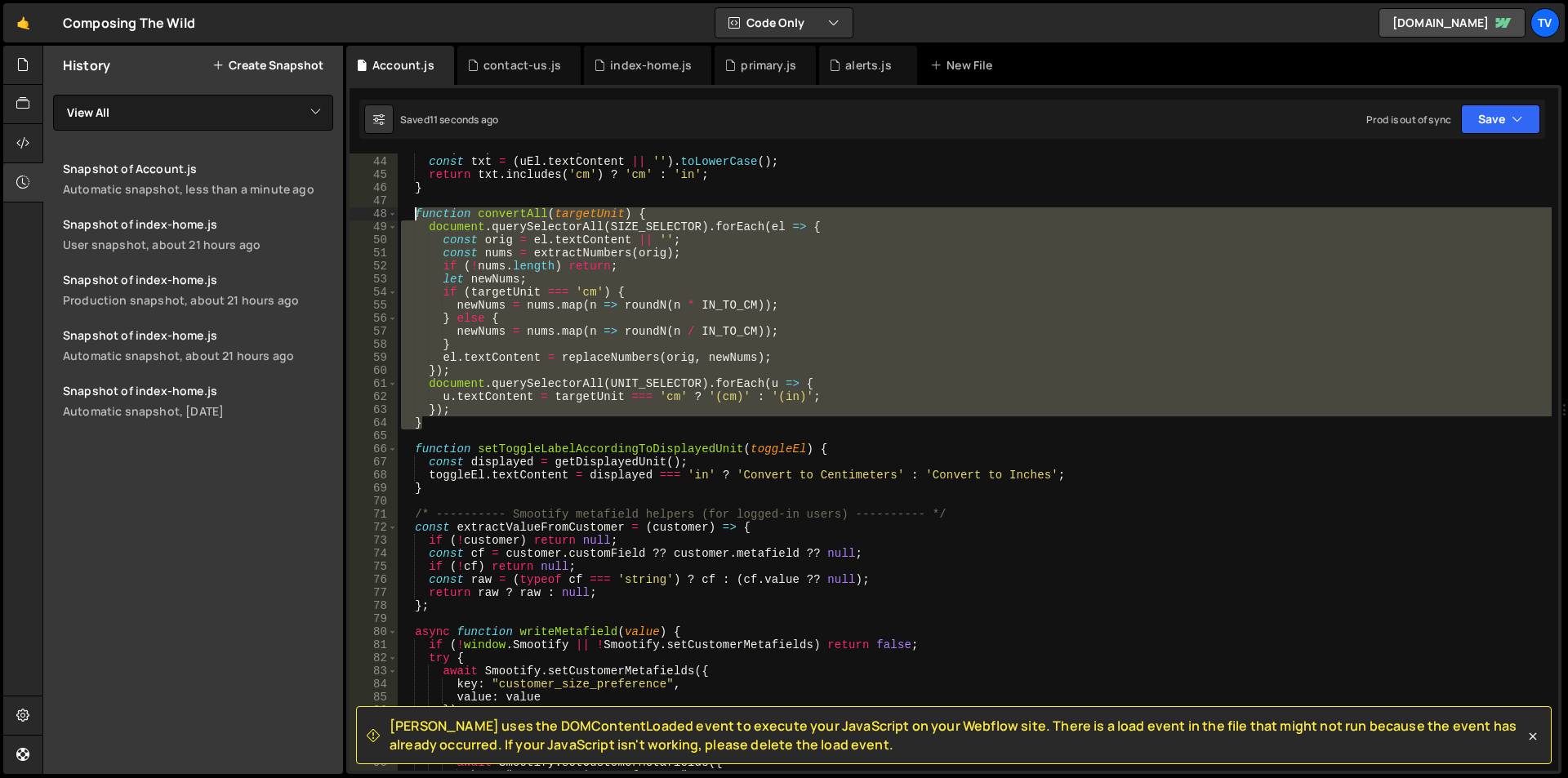
drag, startPoint x: 424, startPoint y: 423, endPoint x: 412, endPoint y: 215, distance: 208.3
click at [412, 215] on div "if ( ! uEl ) return 'in' ; const txt = ( uEl . textContent || '' ) . toLowerCas…" at bounding box center [975, 463] width 1154 height 644
type textarea "function convertAll(targetUnit) { document.querySelectorAll(SIZE_SELECTOR).forE…"
paste textarea
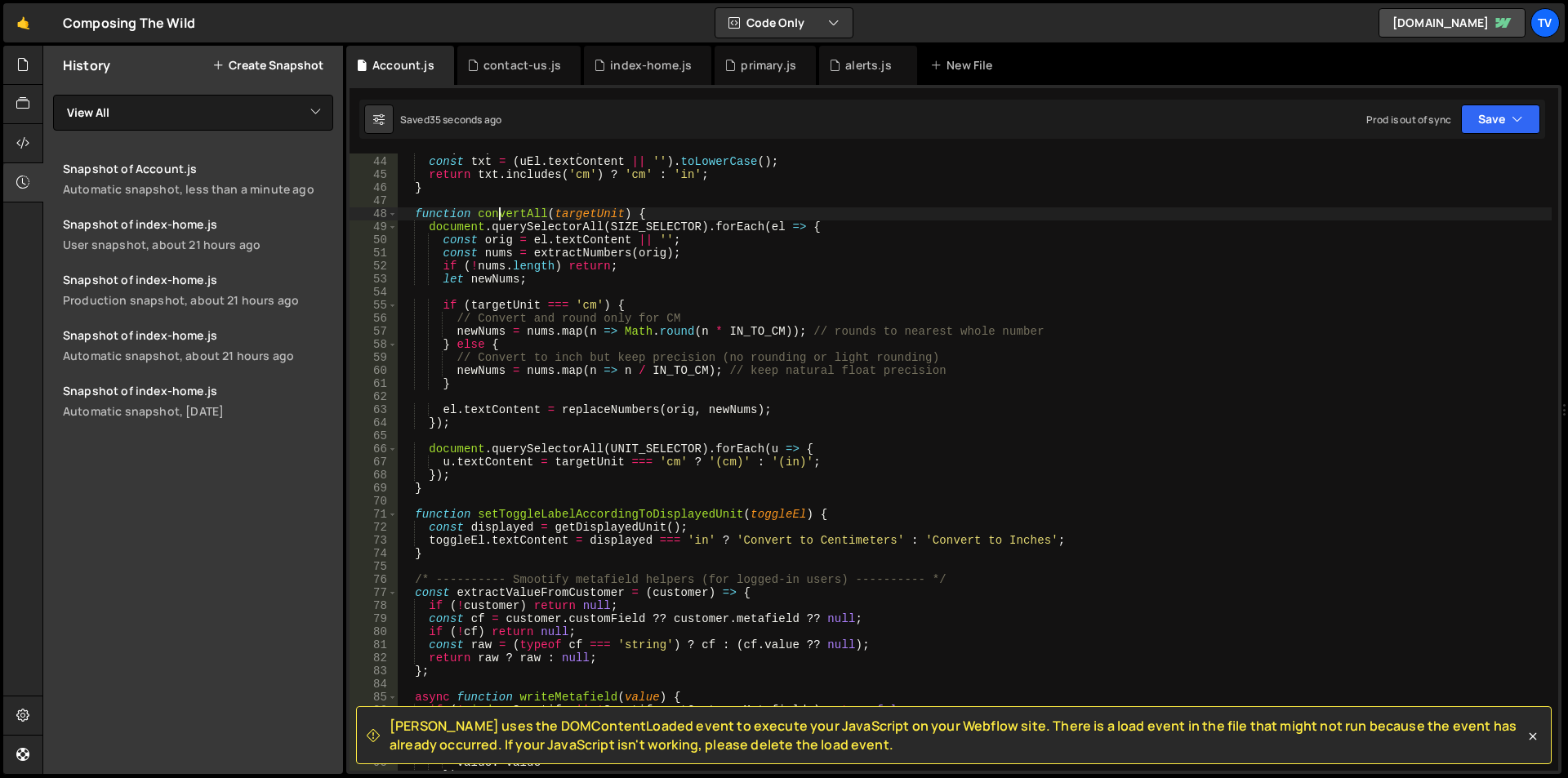
click at [502, 218] on div "if ( ! uEl ) return 'in' ; const txt = ( uEl . textContent || '' ) . toLowerCas…" at bounding box center [975, 463] width 1154 height 644
click at [650, 477] on div "if ( ! uEl ) return 'in' ; const txt = ( uEl . textContent || '' ) . toLowerCas…" at bounding box center [975, 463] width 1154 height 644
type textarea "})();"
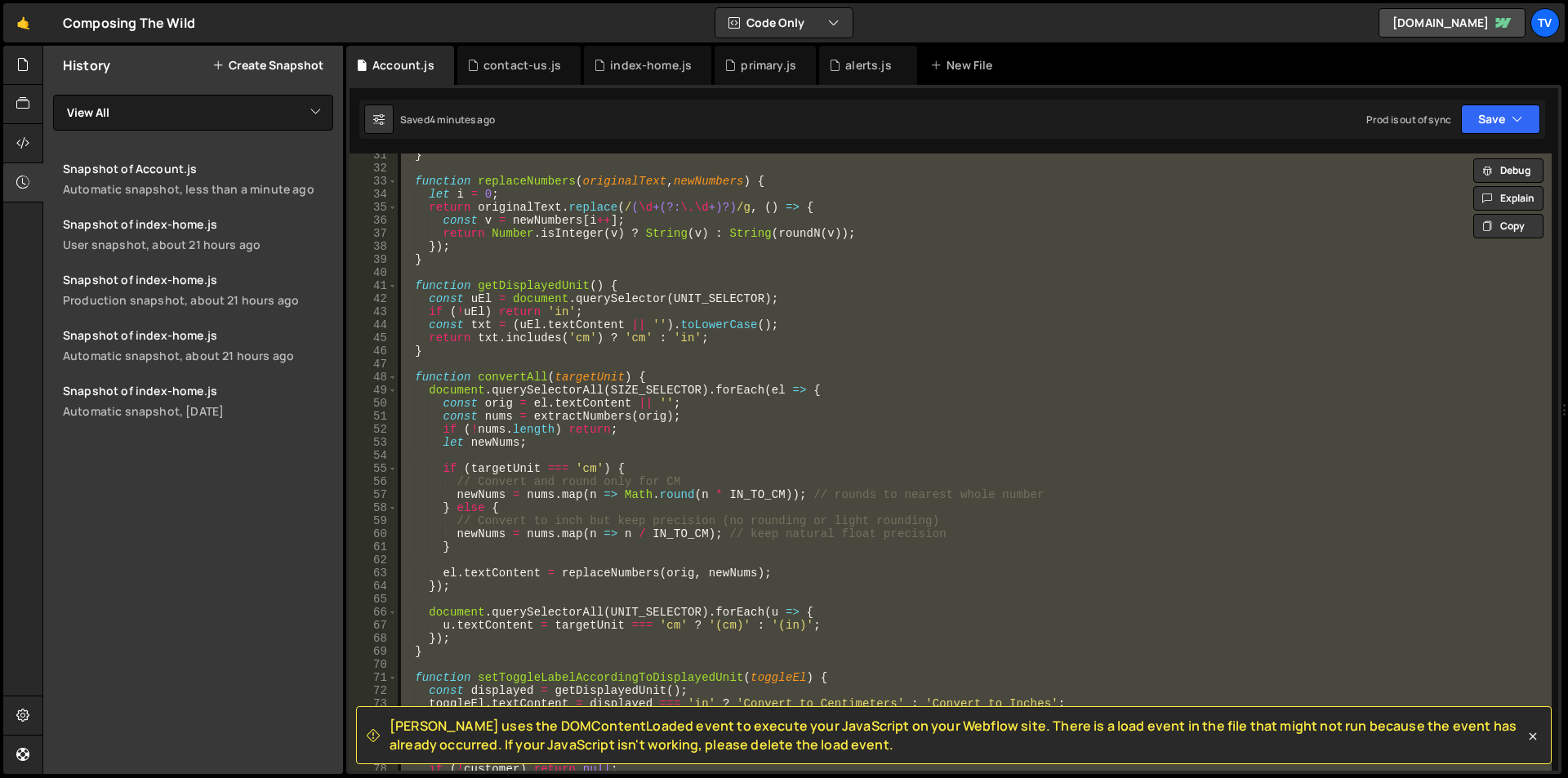
scroll to position [0, 0]
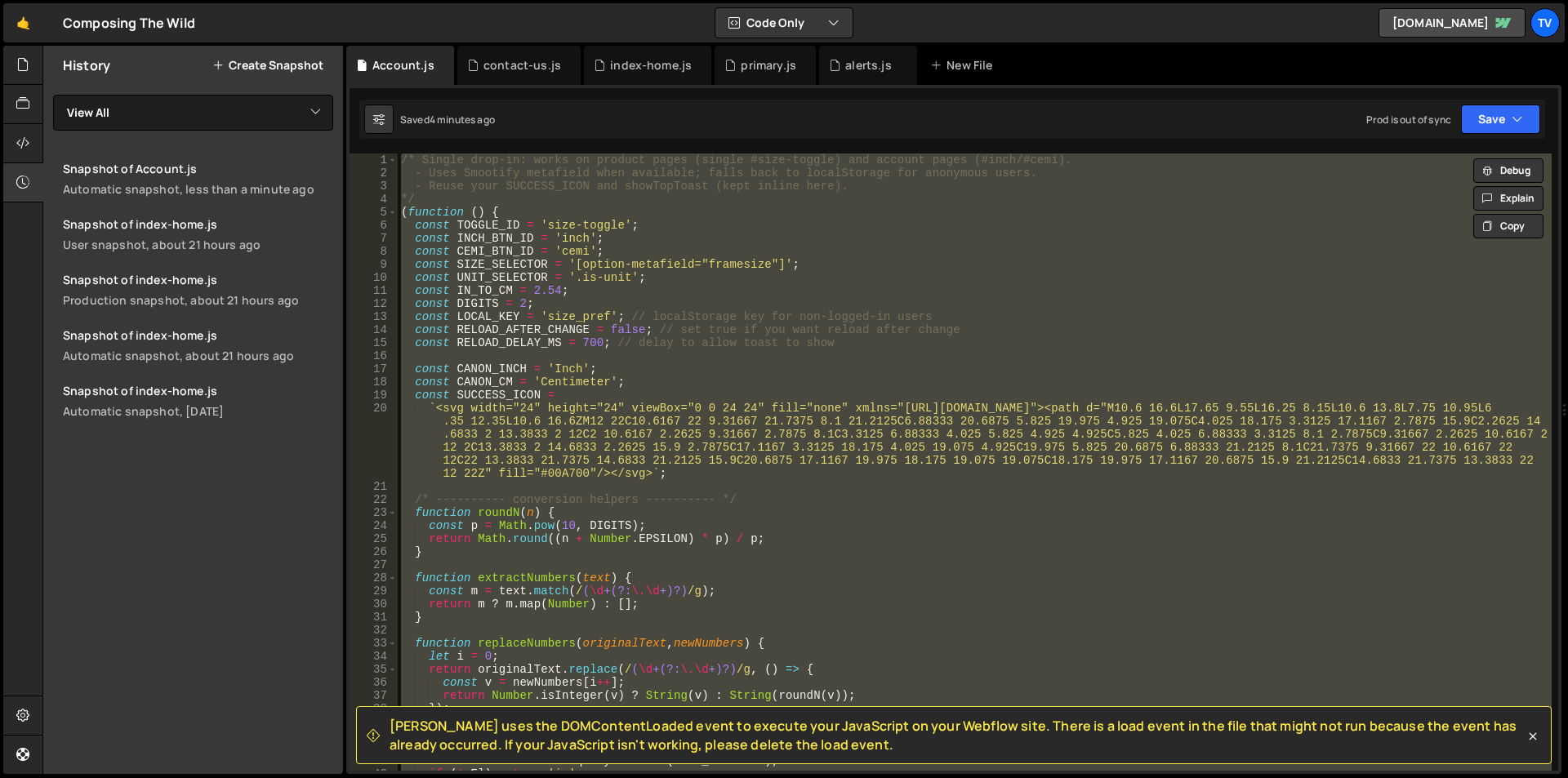
paste textarea
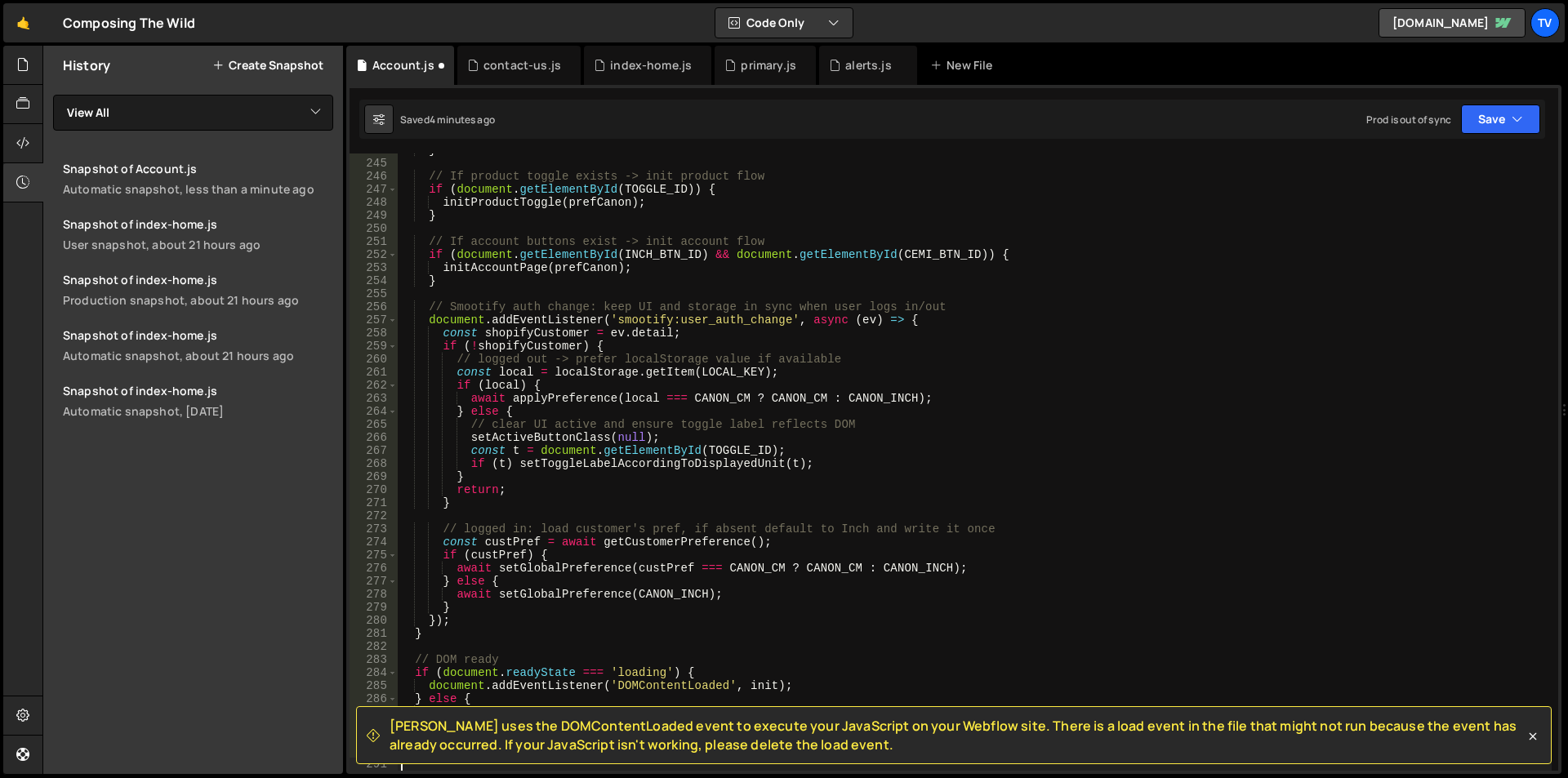
scroll to position [3552, 0]
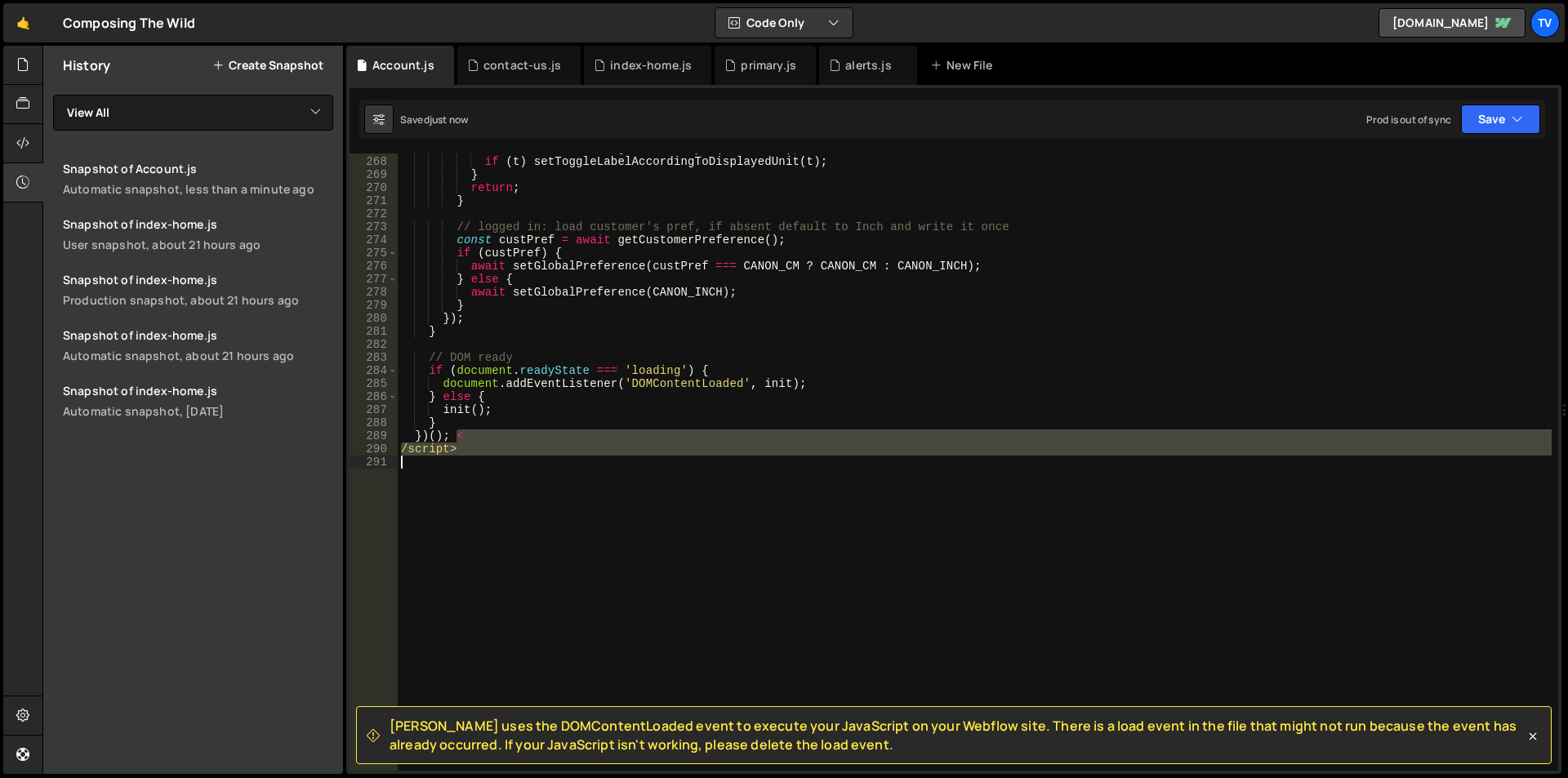
drag, startPoint x: 456, startPoint y: 438, endPoint x: 462, endPoint y: 458, distance: 20.9
click at [462, 458] on div "const t = document . getElementById ( TOGGLE_ID ) ; if ( t ) setToggleLabelAcco…" at bounding box center [975, 463] width 1154 height 644
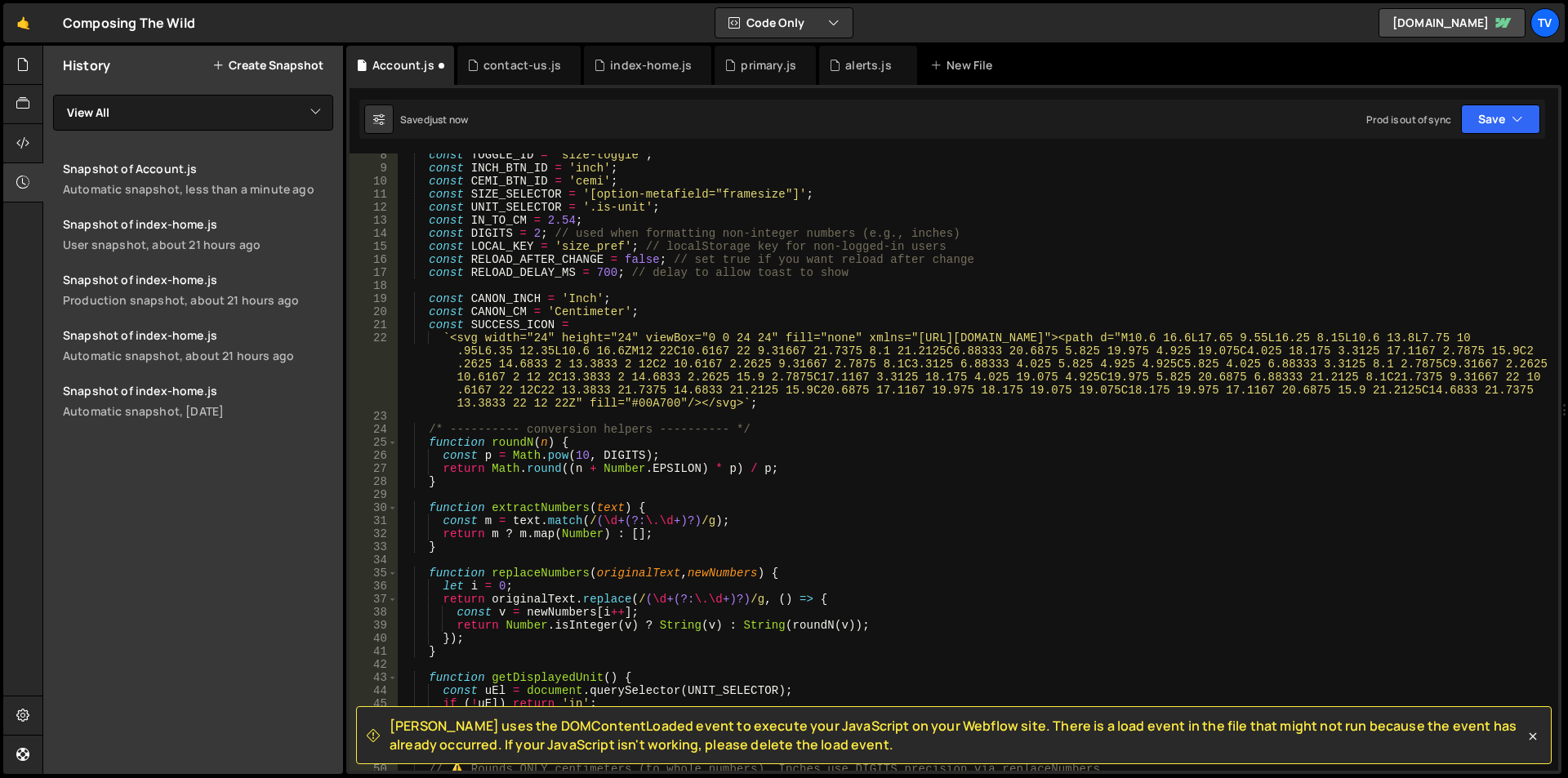
scroll to position [0, 0]
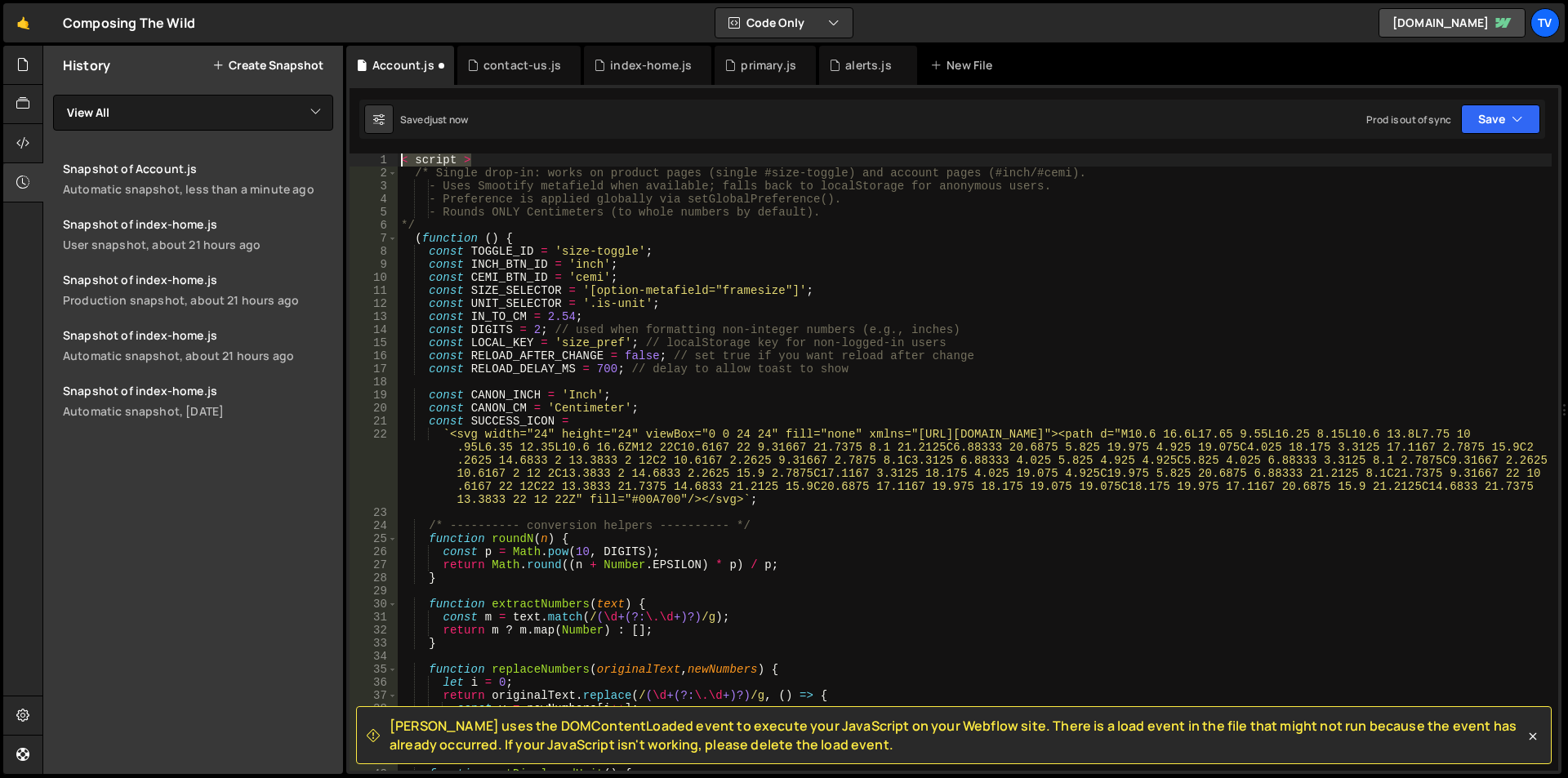
drag, startPoint x: 484, startPoint y: 161, endPoint x: 386, endPoint y: 159, distance: 98.0
click at [386, 159] on div "})(); 1 2 3 4 5 6 7 8 9 10 11 12 13 14 15 16 17 18 19 20 21 22 23 24 25 26 27 2…" at bounding box center [953, 462] width 1209 height 617
type textarea "< script >"
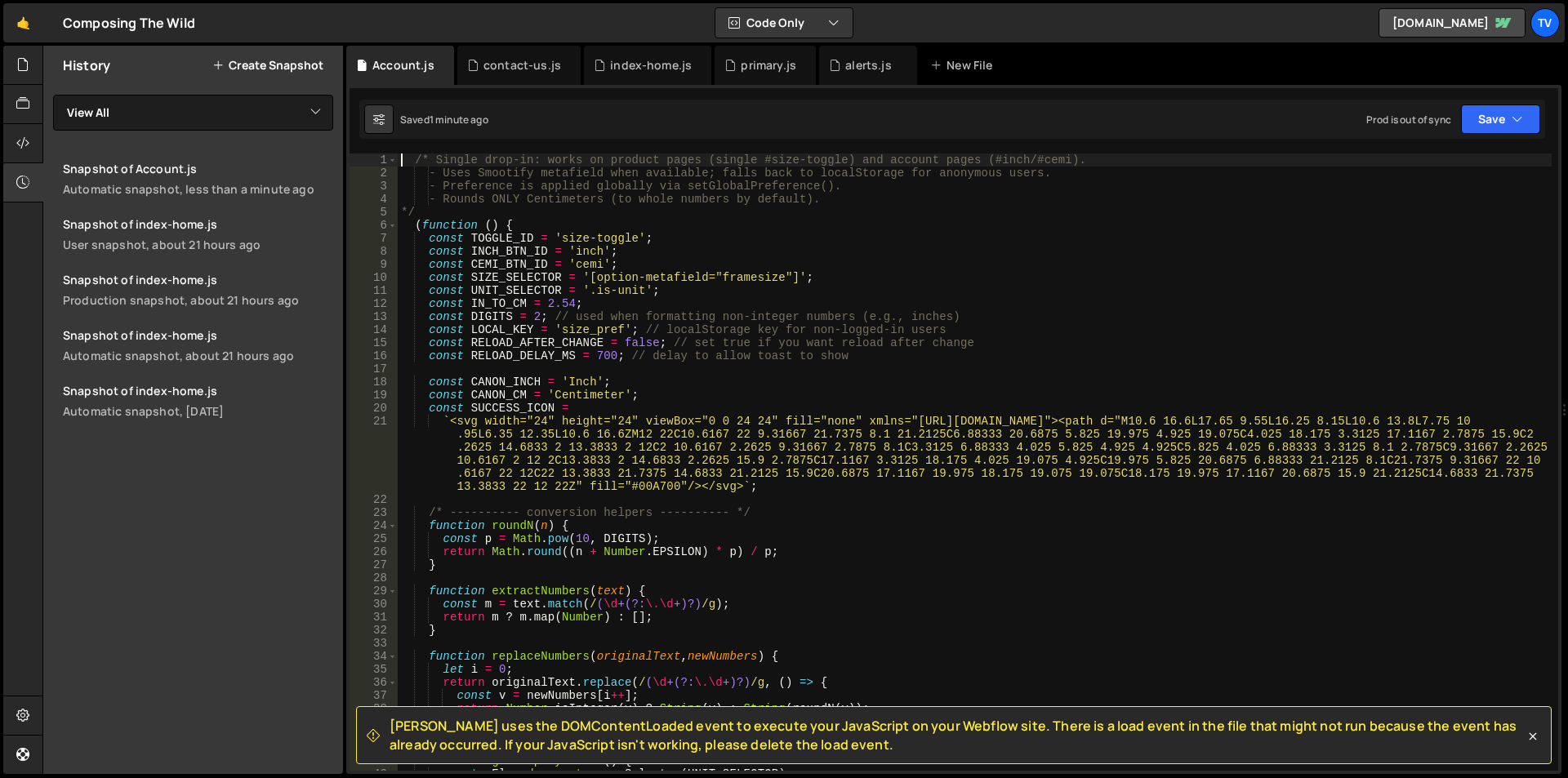
click at [631, 401] on div "/* Single drop-in: works on product pages (single #size-toggle) and account pag…" at bounding box center [975, 475] width 1154 height 644
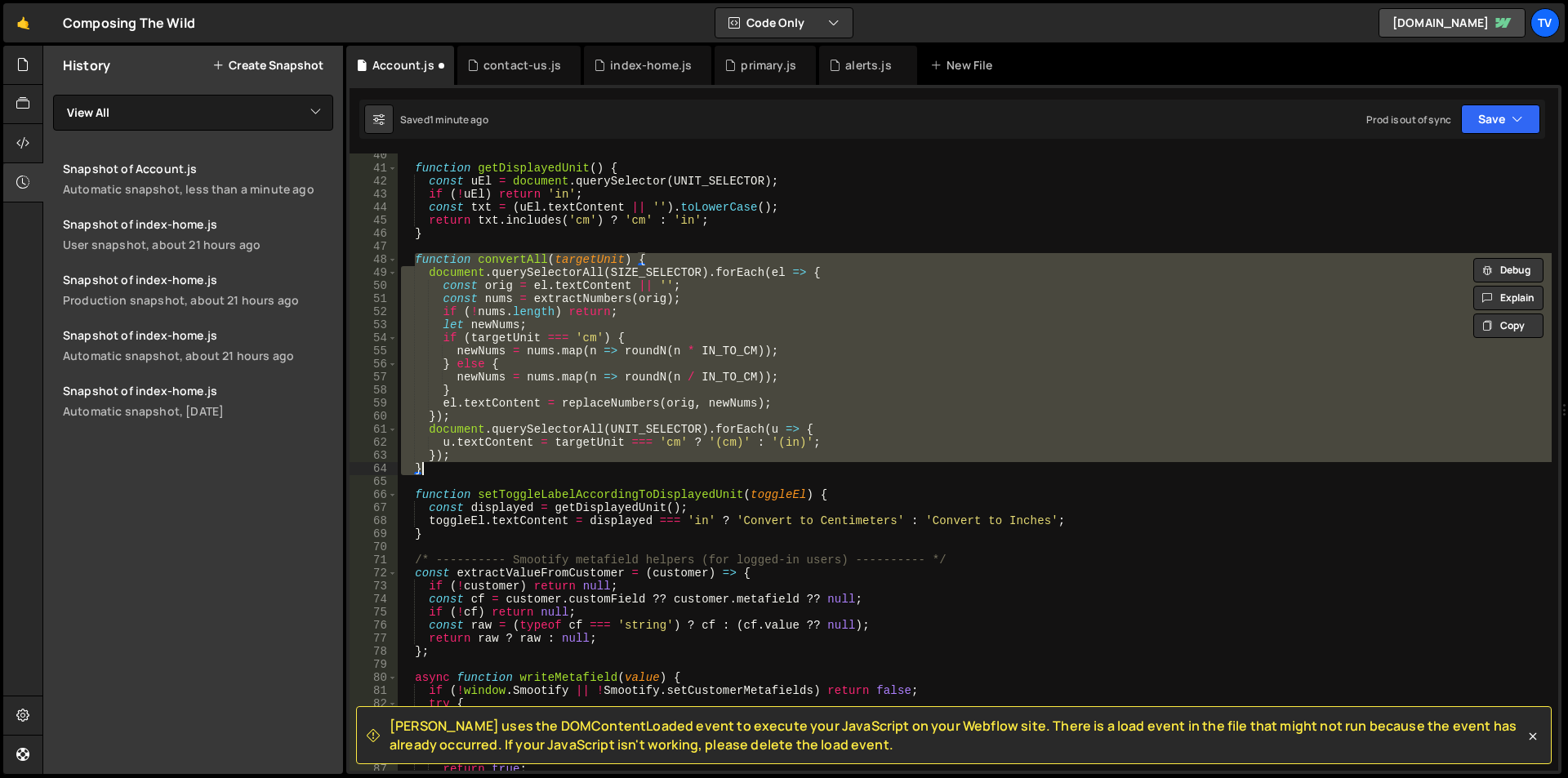
type textarea "})();"
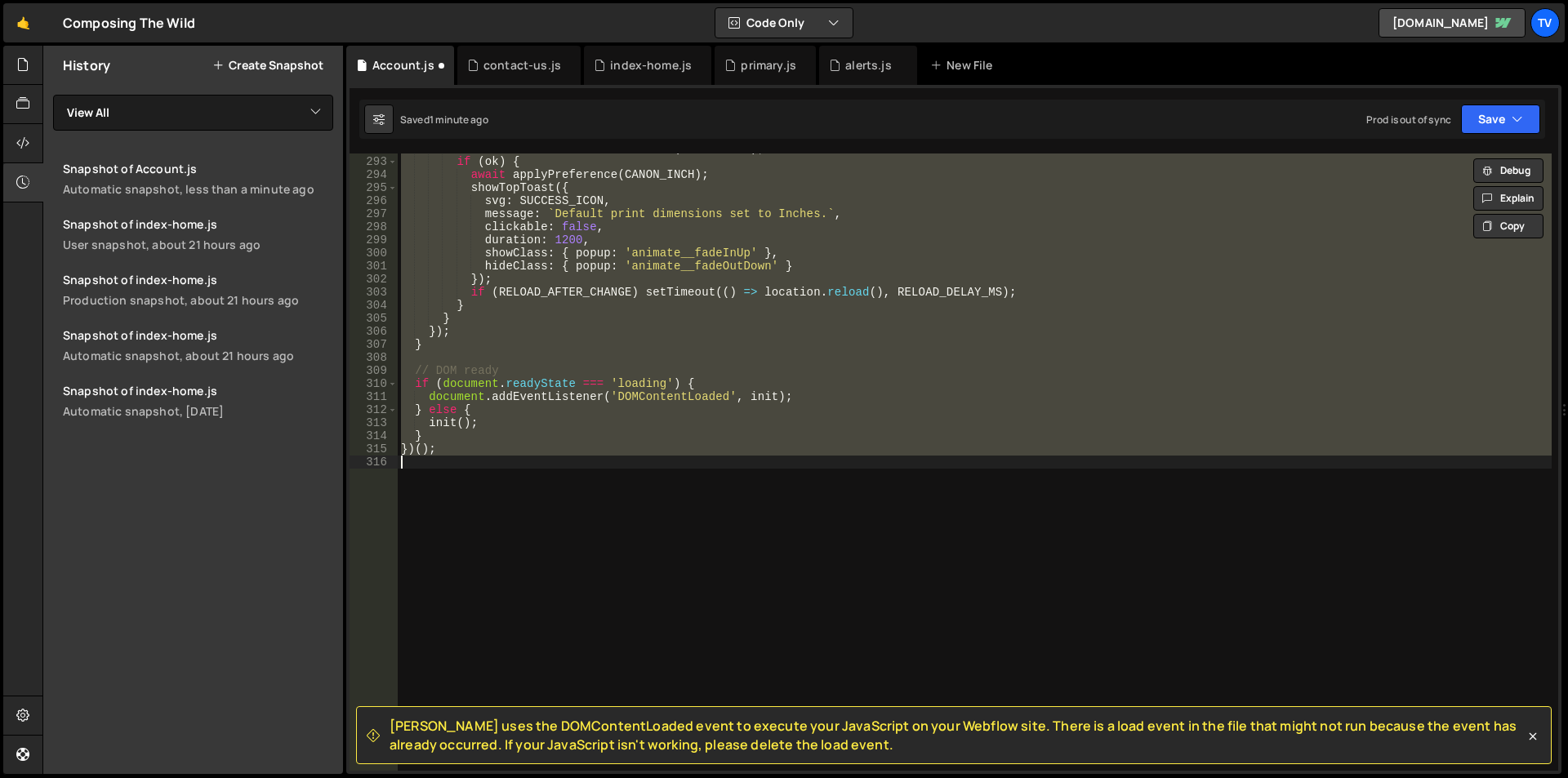
scroll to position [3879, 0]
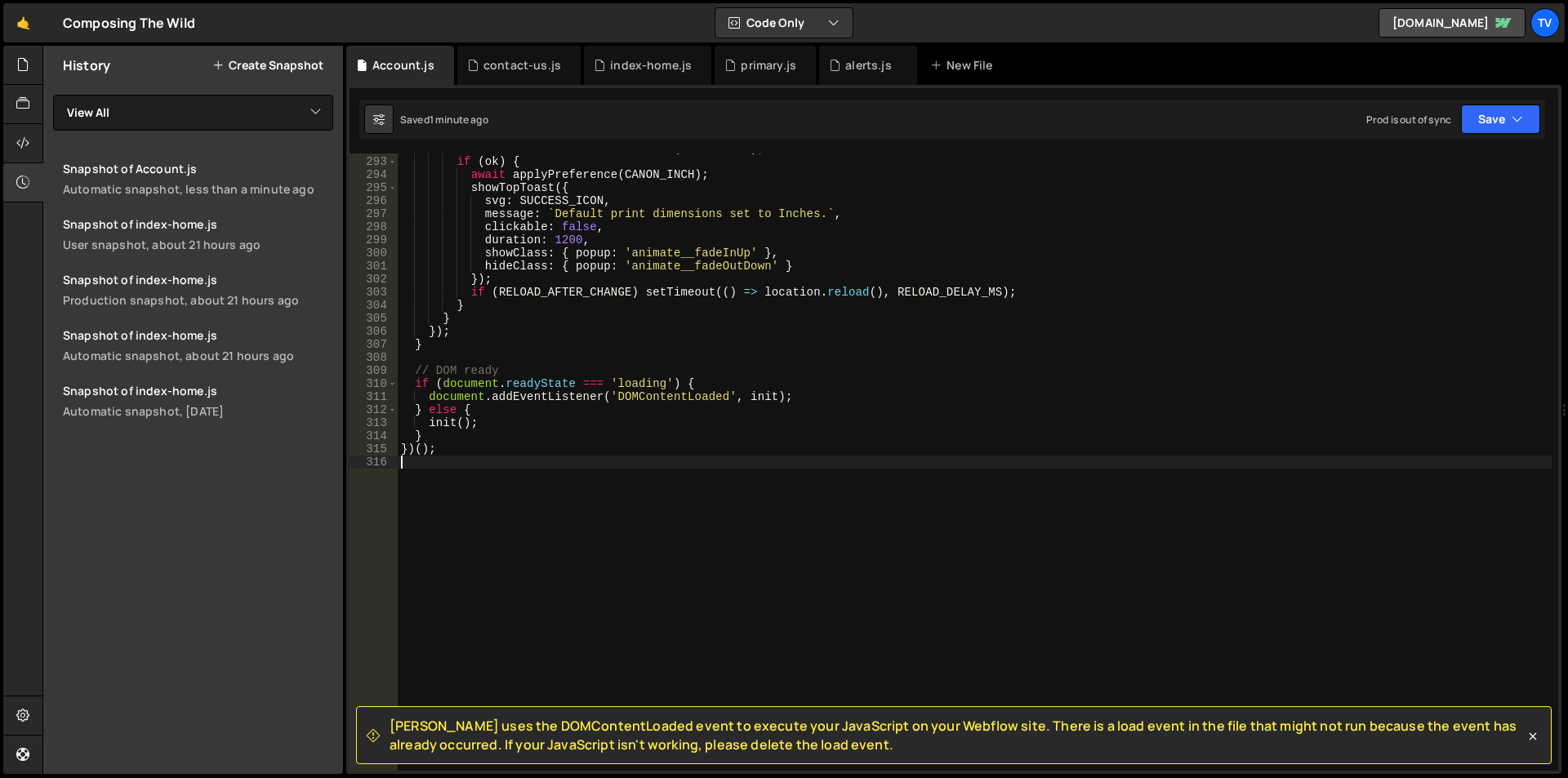
click at [799, 321] on div "const ok = await writeMetafield ( CANON_INCH ) ; if ( ok ) { await applyPrefere…" at bounding box center [975, 463] width 1154 height 644
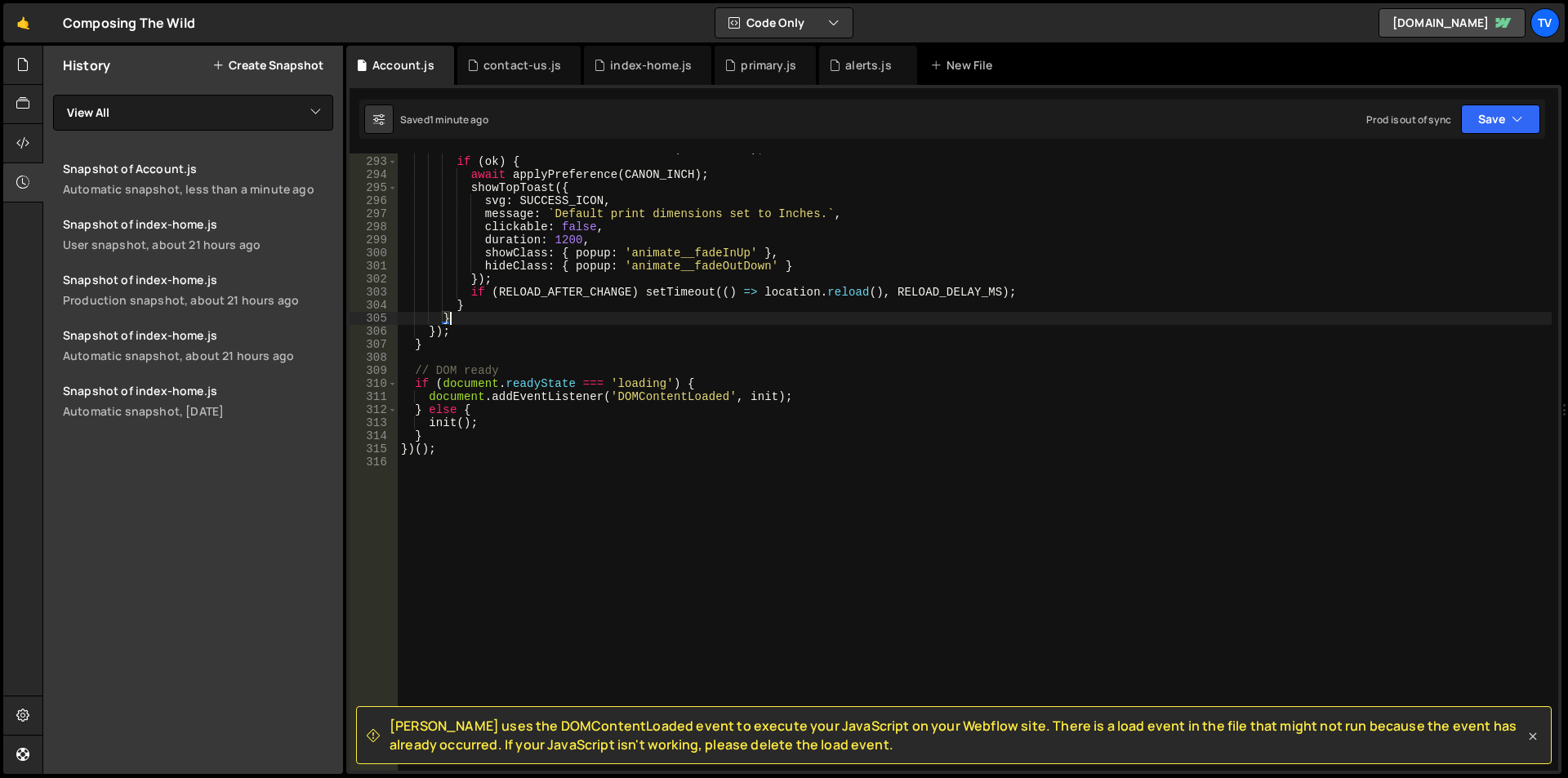
click at [1533, 736] on icon at bounding box center [1533, 736] width 16 height 16
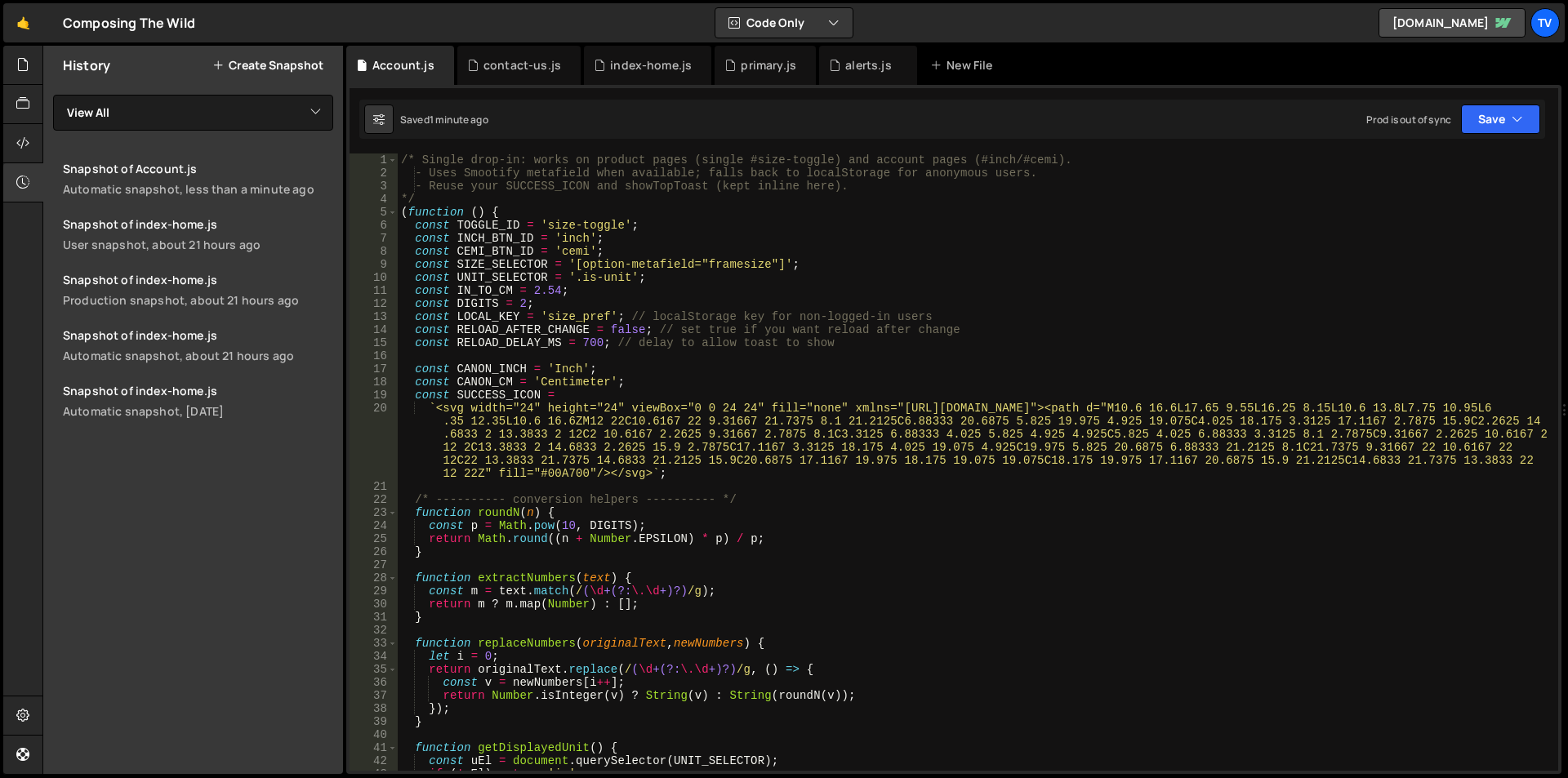
scroll to position [0, 0]
click at [677, 281] on div "/* Single drop-in: works on product pages (single #size-toggle) and account pag…" at bounding box center [975, 475] width 1154 height 644
click at [823, 396] on div "/* Single drop-in: works on product pages (single #size-toggle) and account pag…" at bounding box center [975, 475] width 1154 height 644
type textarea "})();"
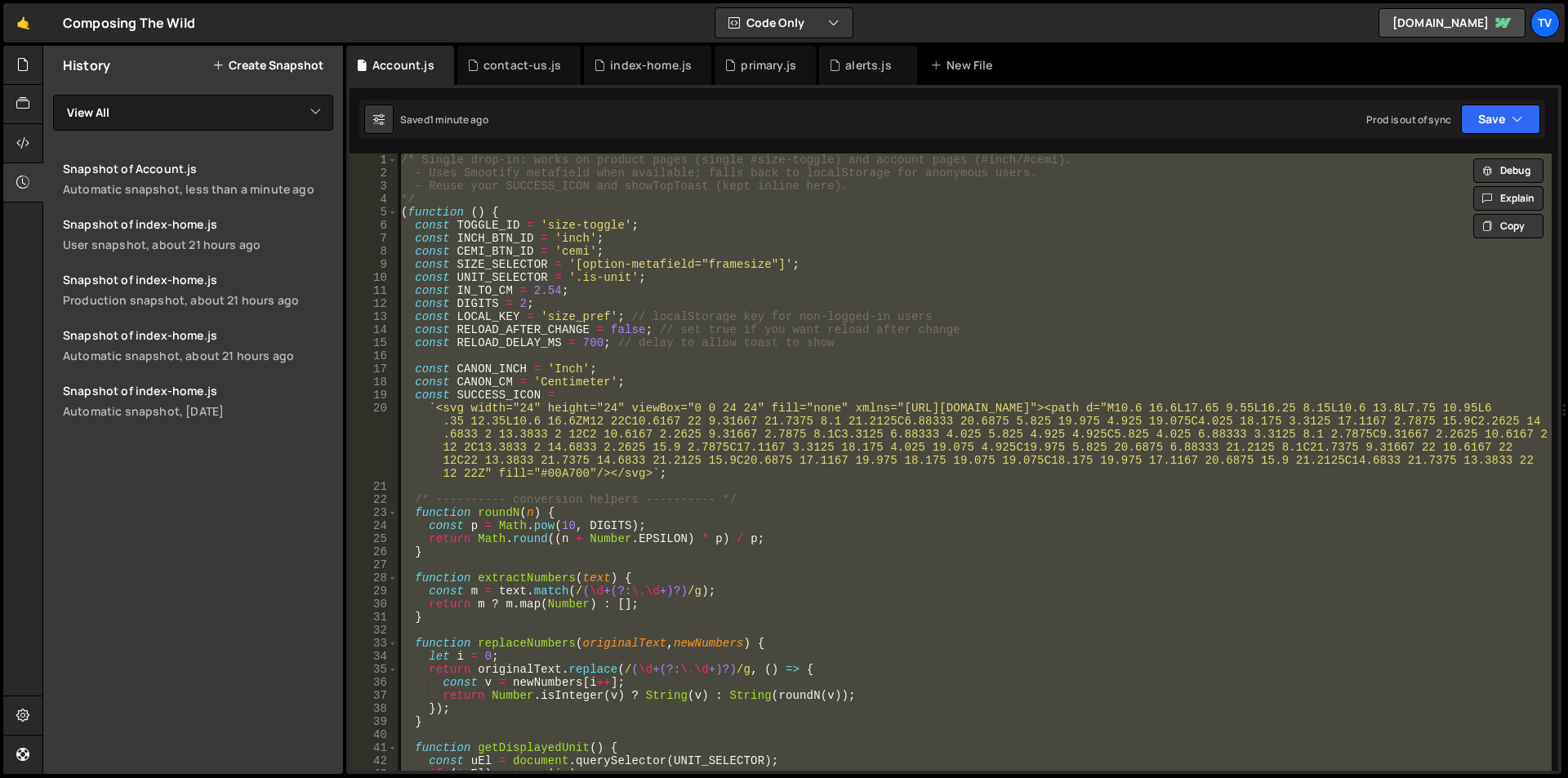
paste textarea
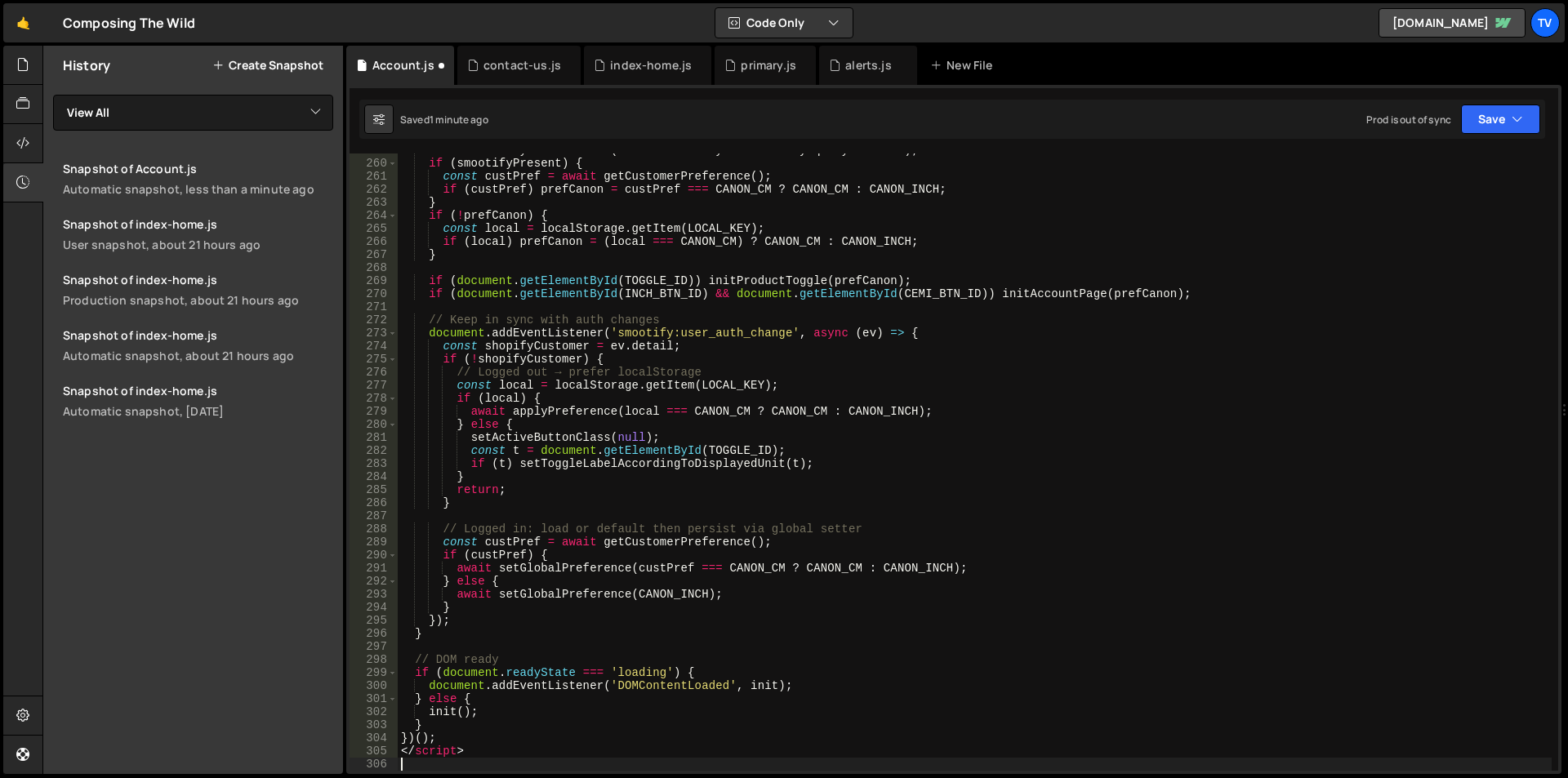
scroll to position [3446, 0]
drag, startPoint x: 440, startPoint y: 754, endPoint x: 403, endPoint y: 755, distance: 37.0
click at [403, 755] on div "const smootifyPresent = !! ( window . Smootify && Smootify . queryCustomer ) ; …" at bounding box center [975, 465] width 1154 height 644
type textarea "</script>"
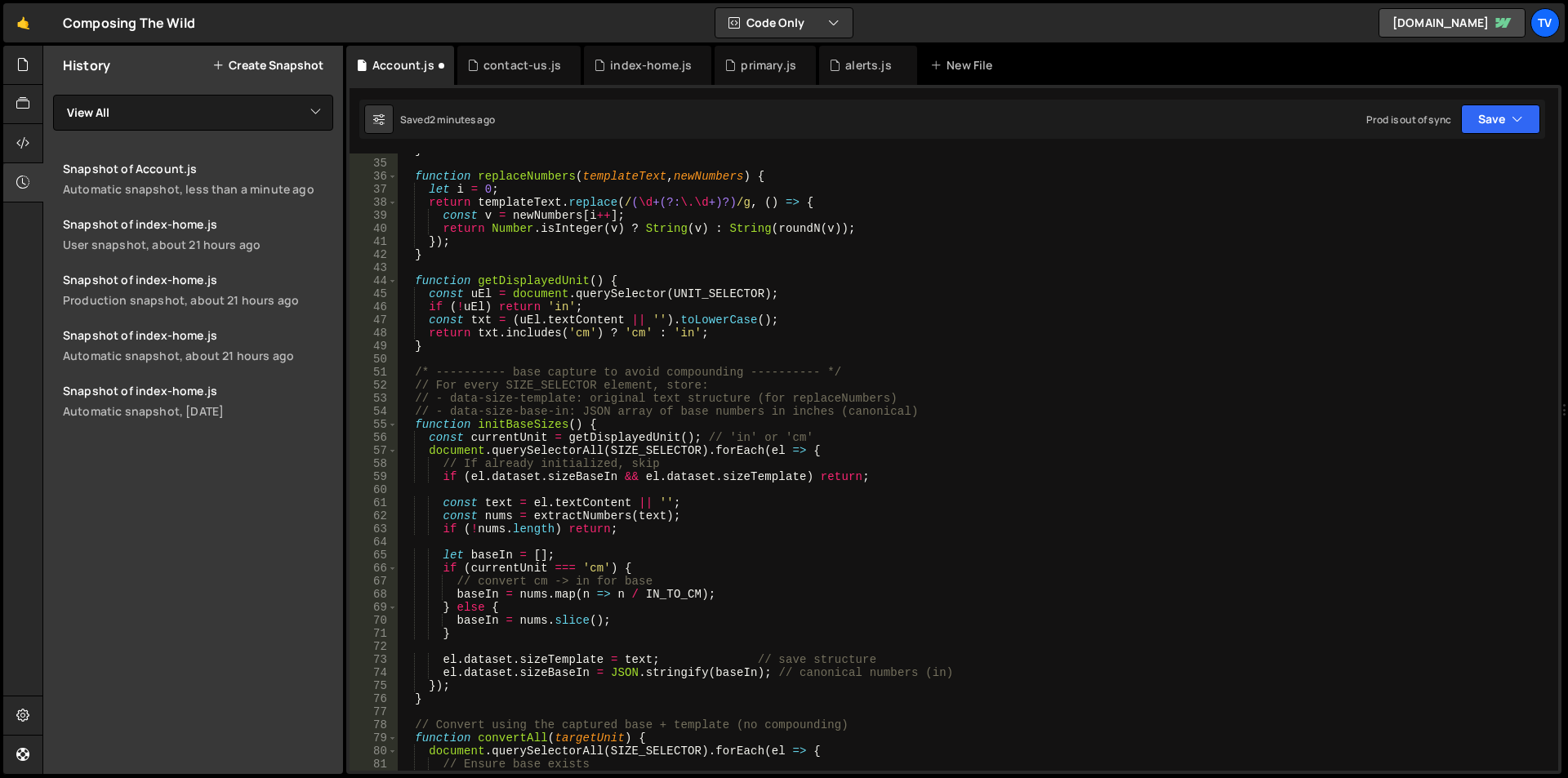
scroll to position [0, 0]
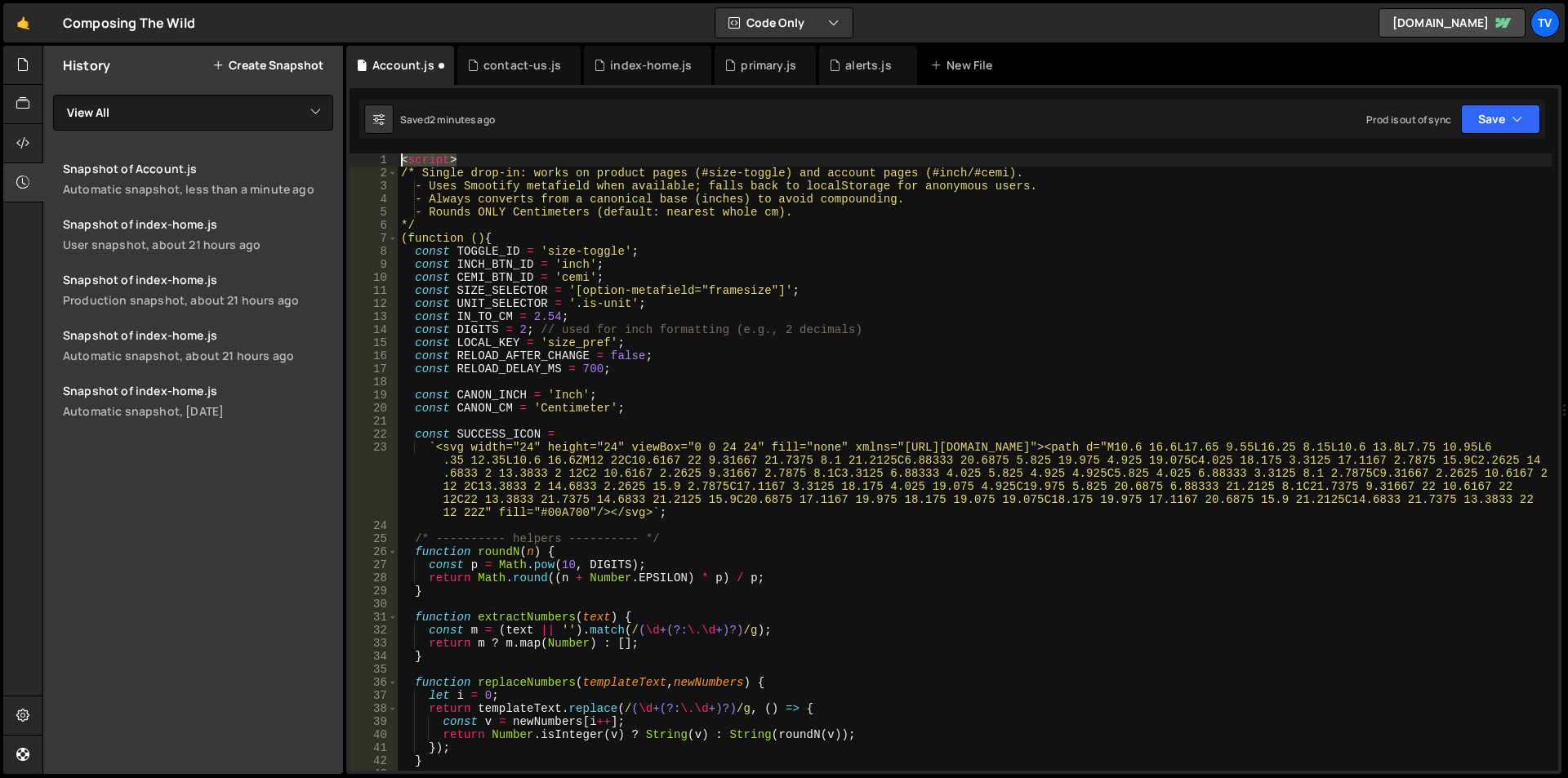
drag, startPoint x: 427, startPoint y: 162, endPoint x: 395, endPoint y: 159, distance: 32.1
click at [395, 159] on div "})(); 1 2 3 4 5 6 7 8 9 10 11 12 13 14 15 16 17 18 19 20 21 22 23 24 25 26 27 2…" at bounding box center [953, 462] width 1209 height 617
type textarea "<script>"
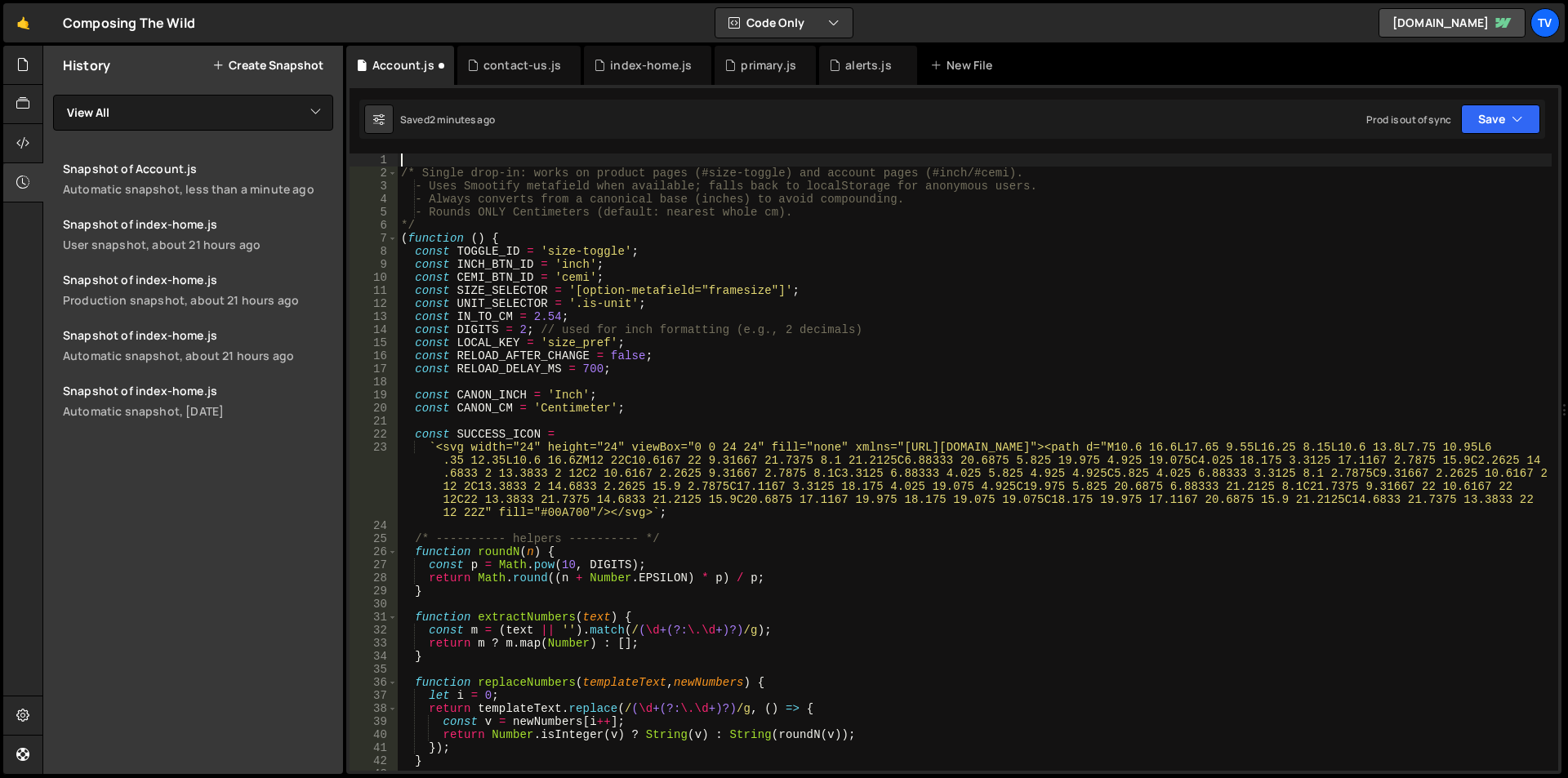
type textarea "/* Single drop-in: works on product pages (#size-toggle) and account pages (#in…"
